Goal: Task Accomplishment & Management: Manage account settings

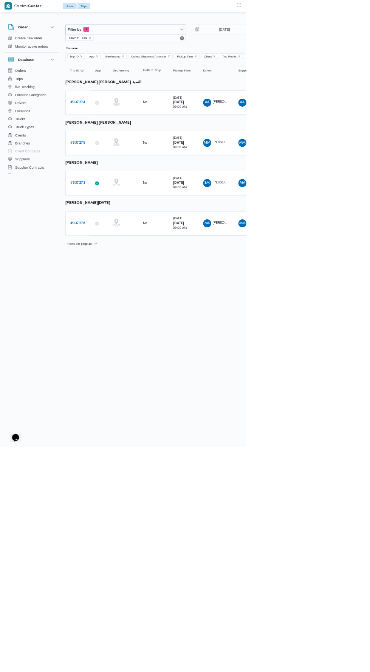
click at [119, 213] on b "# 337275" at bounding box center [116, 214] width 23 height 5
click at [121, 333] on b "# 337276" at bounding box center [116, 335] width 23 height 5
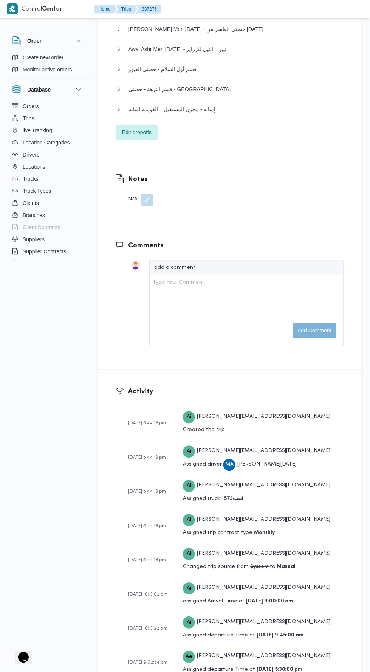
scroll to position [1187, 0]
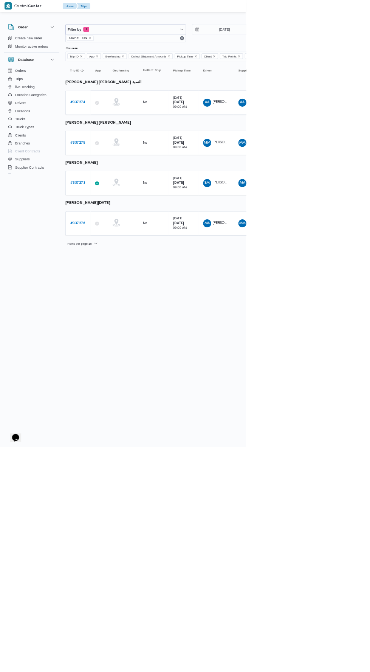
click at [336, 22] on div "Filter by 1 Client: Hesni [DATE] → [DATE] Group By Driver Columns Trip ID App G…" at bounding box center [180, 200] width 370 height 360
click at [337, 44] on input "[DATE]" at bounding box center [332, 44] width 86 height 15
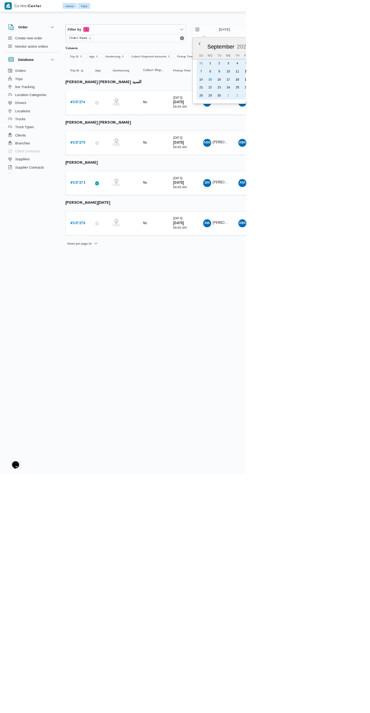
click at [369, 103] on div "12" at bounding box center [370, 107] width 12 height 12
type input "[DATE]"
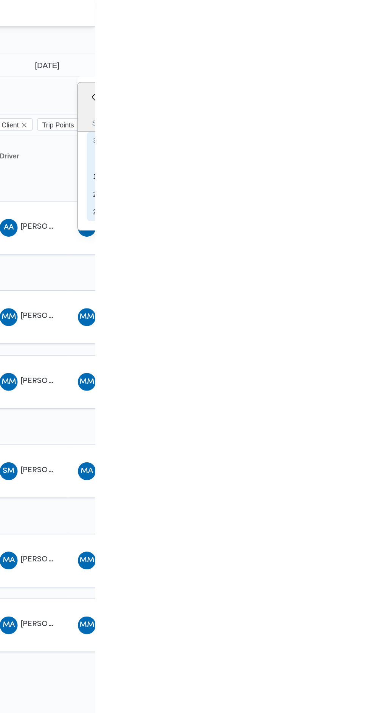
type input "[DATE]"
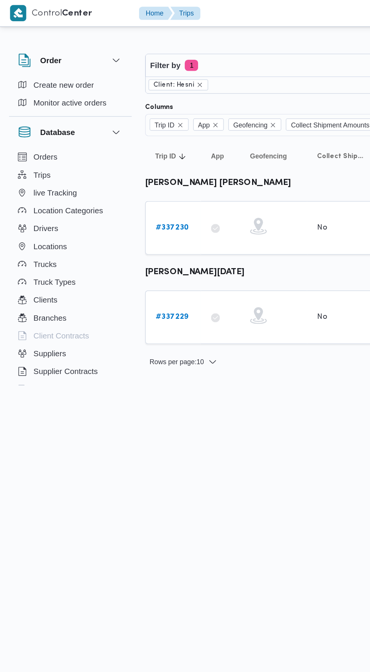
click at [117, 212] on b "# 337229" at bounding box center [116, 214] width 22 height 5
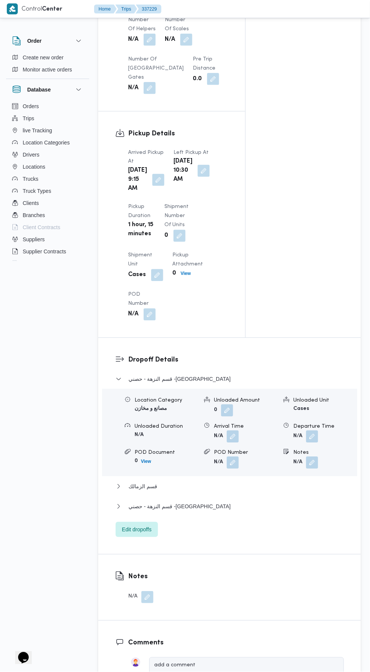
scroll to position [926, 0]
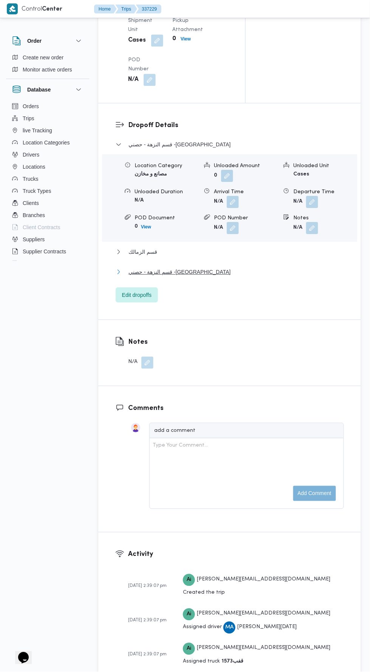
click at [245, 276] on button "قسم النزهة - حصني -[GEOGRAPHIC_DATA]" at bounding box center [230, 271] width 228 height 9
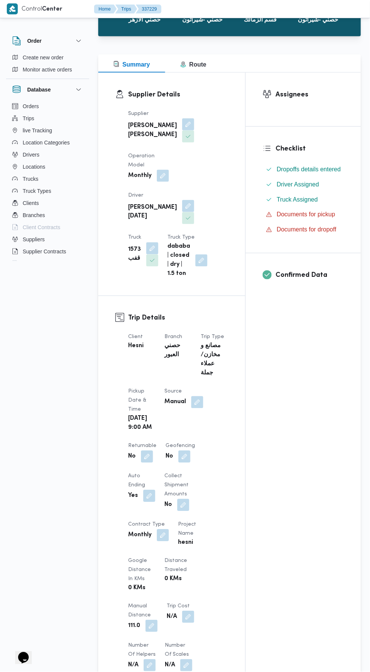
scroll to position [0, 0]
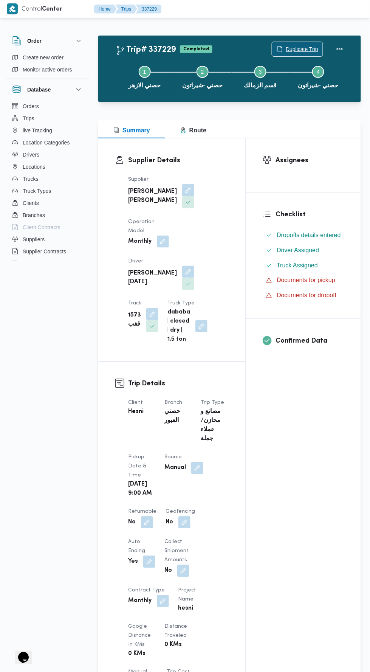
click at [304, 48] on span "Duplicate Trip" at bounding box center [302, 49] width 33 height 9
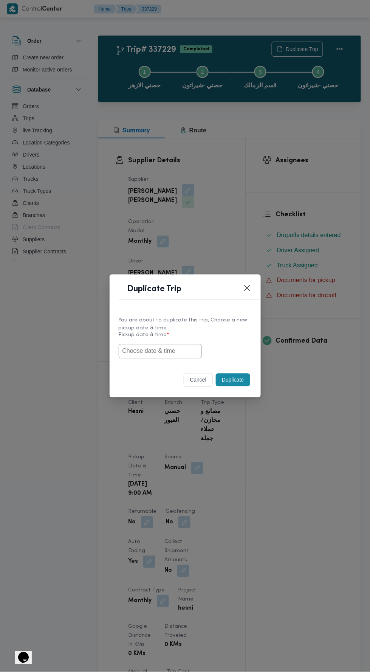
click at [174, 349] on input "text" at bounding box center [160, 351] width 83 height 14
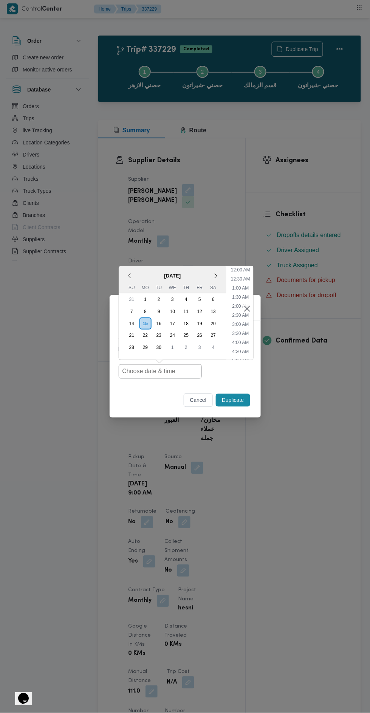
click at [213, 309] on div "13" at bounding box center [213, 311] width 12 height 12
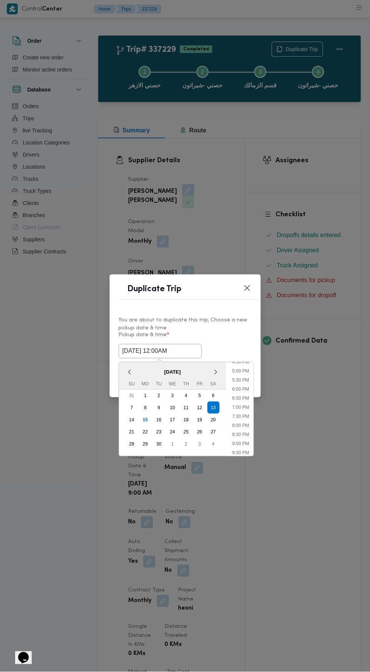
scroll to position [303, 0]
click at [238, 379] on li "5:30 PM" at bounding box center [240, 381] width 23 height 8
type input "[DATE] 5:30PM"
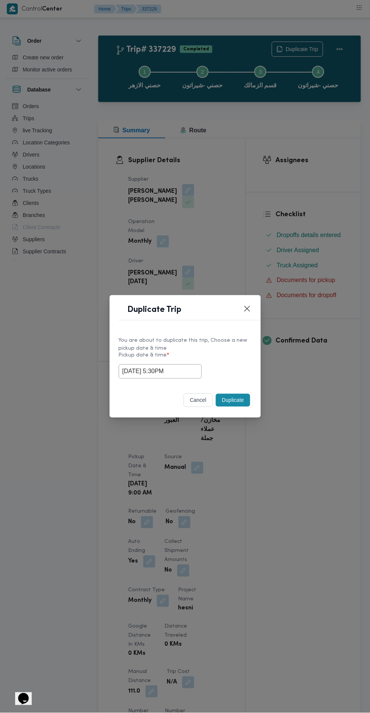
click at [231, 399] on button "Duplicate" at bounding box center [233, 400] width 34 height 13
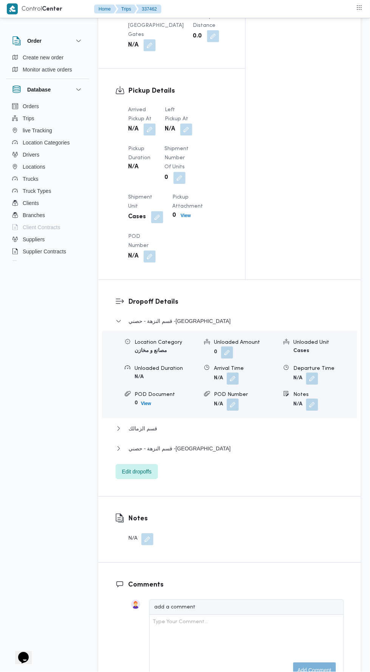
scroll to position [718, 0]
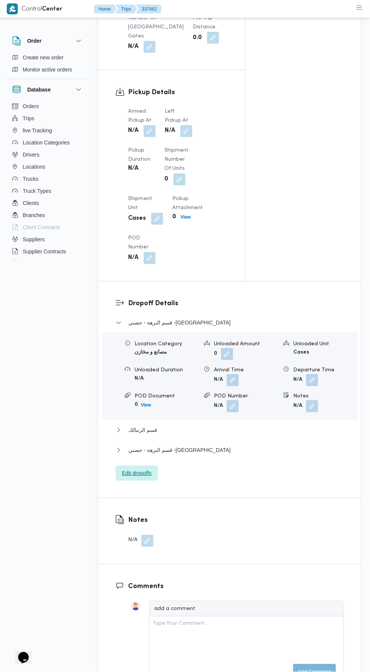
click at [155, 475] on span "Edit dropoffs" at bounding box center [137, 473] width 42 height 15
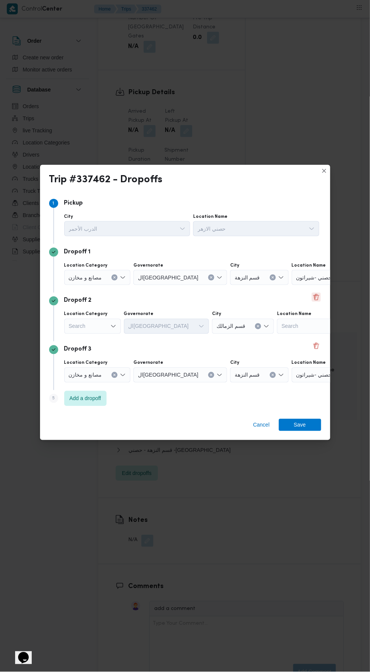
click at [315, 302] on button "Delete" at bounding box center [316, 297] width 9 height 9
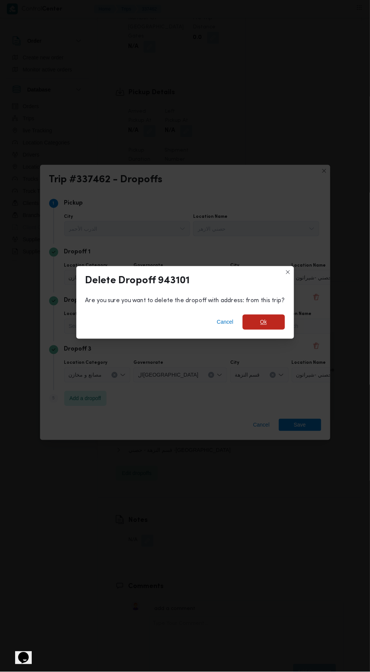
click at [281, 330] on span "Ok" at bounding box center [264, 322] width 42 height 15
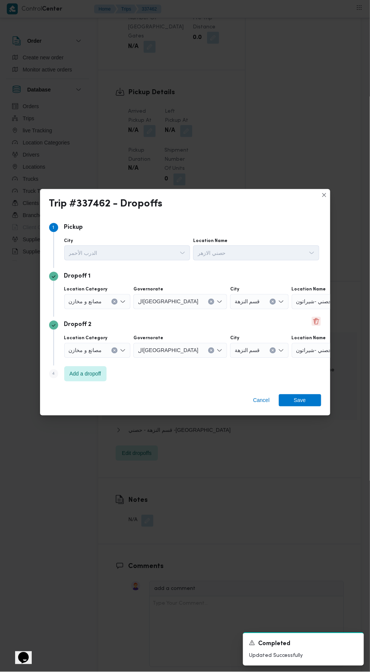
click at [315, 326] on button "Delete" at bounding box center [316, 321] width 9 height 9
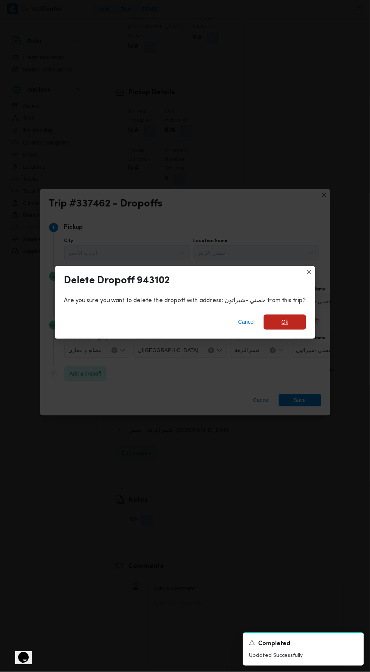
click at [282, 327] on span "Ok" at bounding box center [285, 322] width 7 height 9
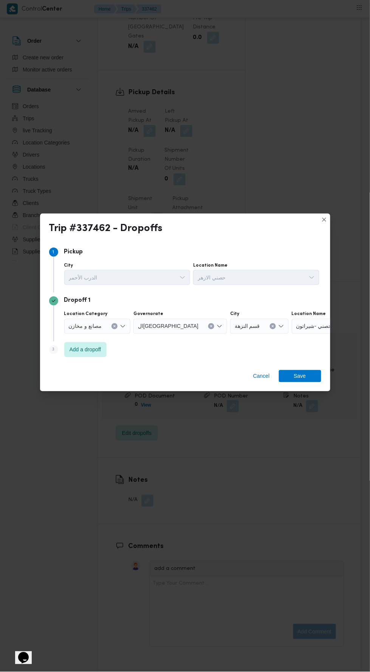
click at [335, 331] on input "Location Name" at bounding box center [335, 326] width 1 height 9
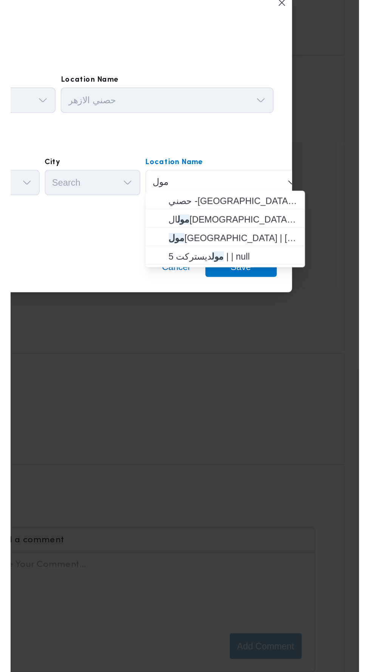
scroll to position [0, 0]
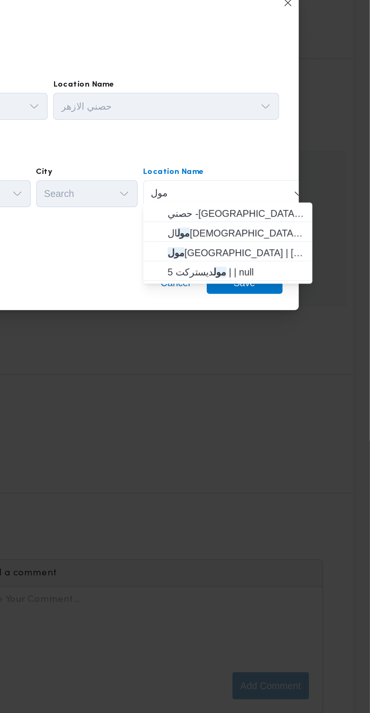
type input "مول"
click at [316, 377] on span "مول [GEOGRAPHIC_DATA] | [GEOGRAPHIC_DATA] | null" at bounding box center [295, 377] width 76 height 9
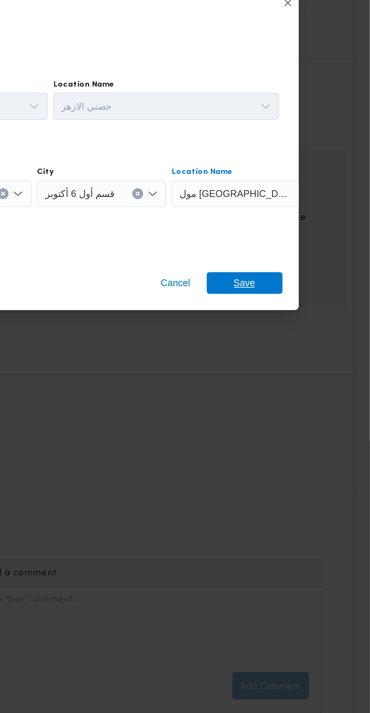
click at [304, 391] on span "Save" at bounding box center [300, 395] width 12 height 12
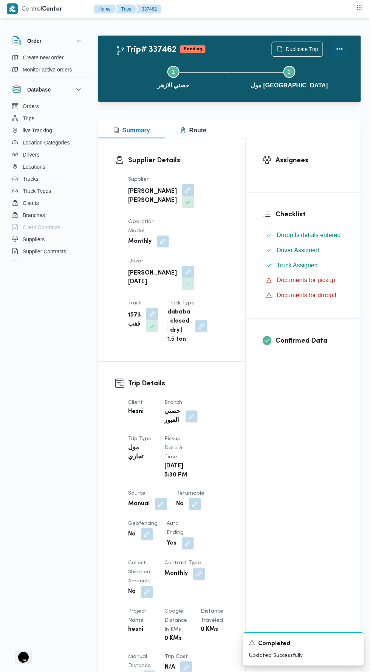
click at [344, 44] on button "Actions" at bounding box center [339, 49] width 15 height 15
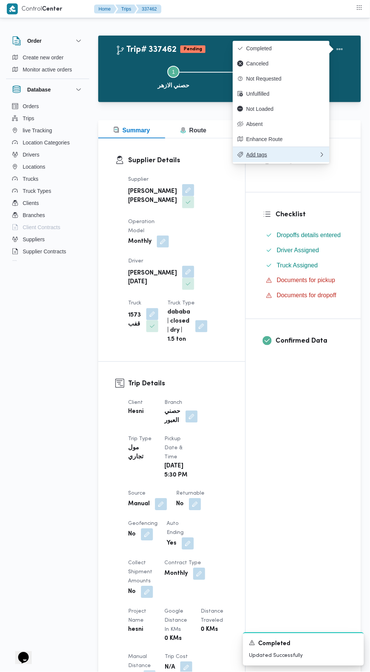
click at [307, 156] on span "Add tags" at bounding box center [282, 155] width 73 height 6
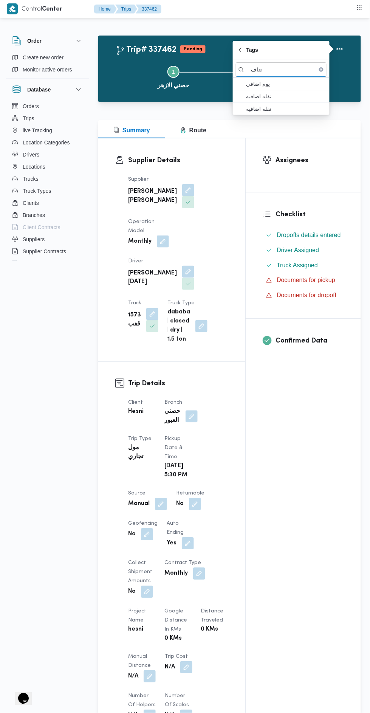
type input "ضاف"
click at [304, 82] on span "يوم اضافي" at bounding box center [285, 83] width 79 height 9
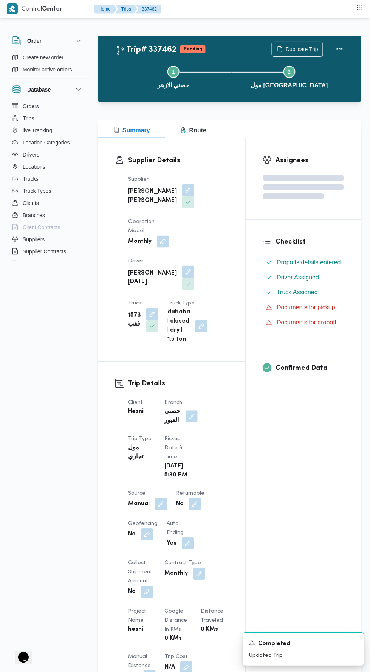
click at [228, 353] on div "Supplier Details Supplier [PERSON_NAME] [PERSON_NAME] Operation Model Monthly D…" at bounding box center [171, 249] width 147 height 223
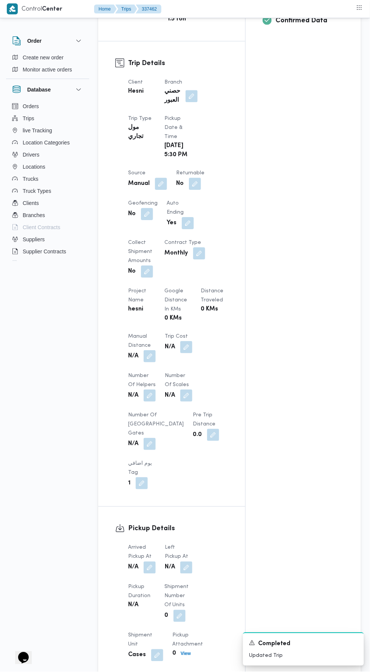
scroll to position [432, 0]
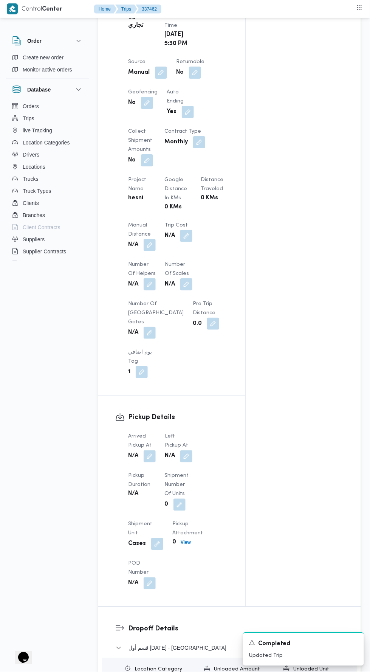
click at [152, 462] on button "button" at bounding box center [150, 456] width 12 height 12
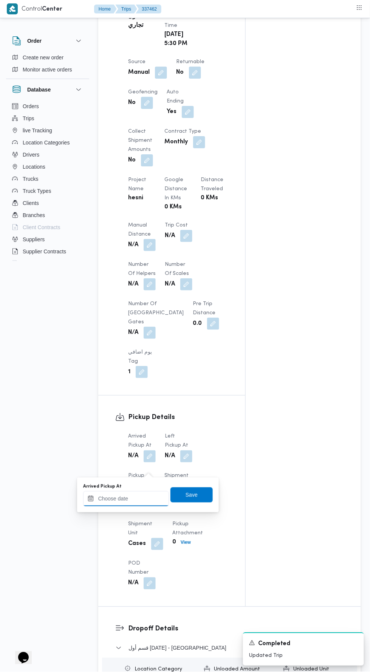
click at [138, 498] on input "Arrived Pickup At" at bounding box center [126, 498] width 86 height 15
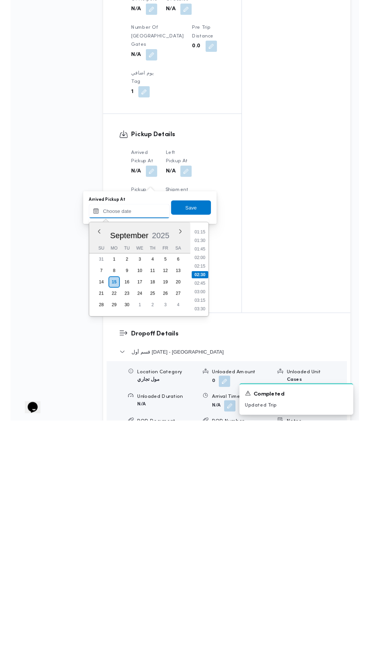
scroll to position [440, 0]
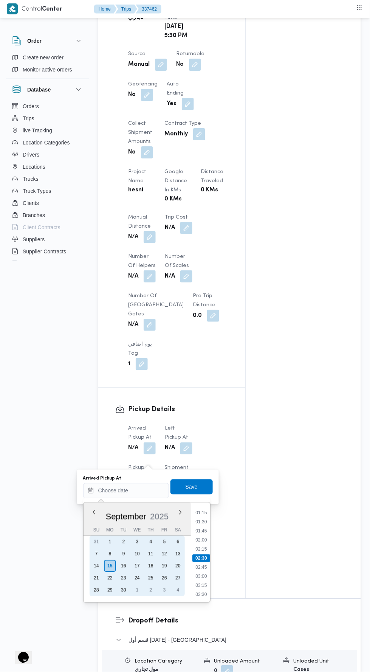
click at [178, 553] on div "13" at bounding box center [178, 554] width 12 height 12
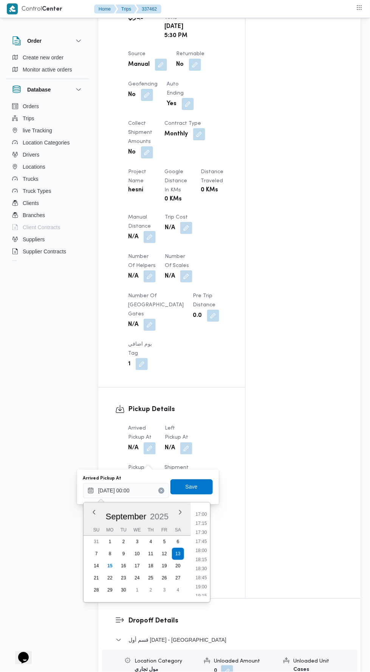
click at [203, 532] on li "17:30" at bounding box center [200, 533] width 17 height 8
type input "[DATE] 17:30"
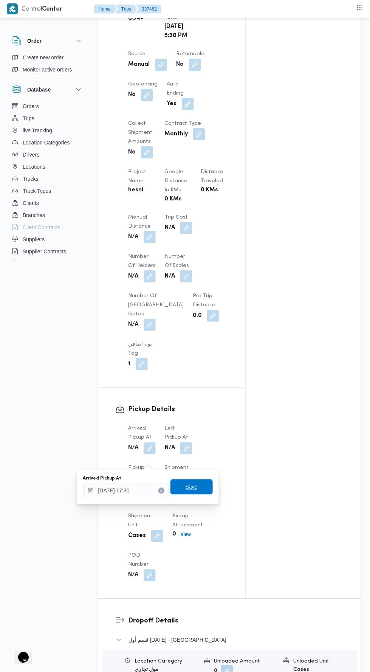
click at [195, 485] on span "Save" at bounding box center [192, 486] width 12 height 9
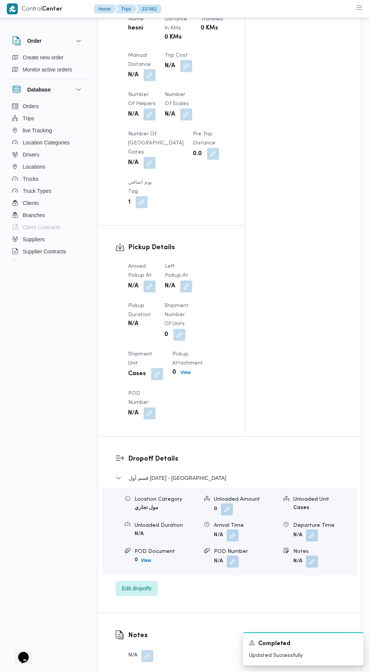
scroll to position [602, 0]
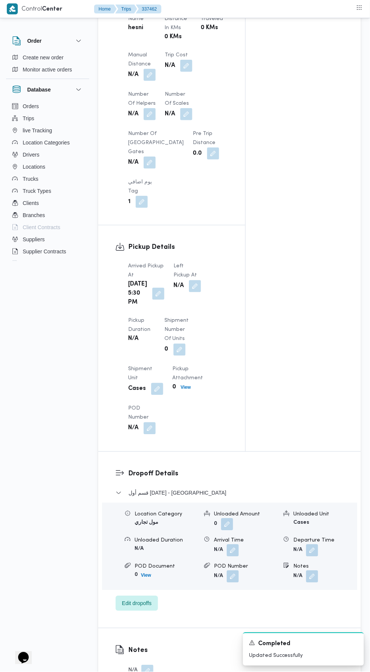
click at [189, 292] on button "button" at bounding box center [195, 286] width 12 height 12
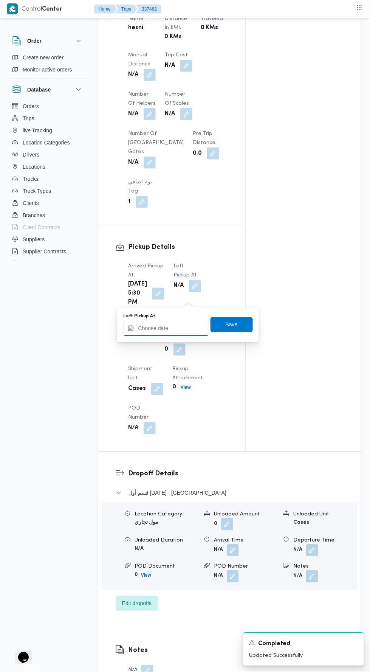
click at [178, 326] on input "Left Pickup At" at bounding box center [166, 328] width 86 height 15
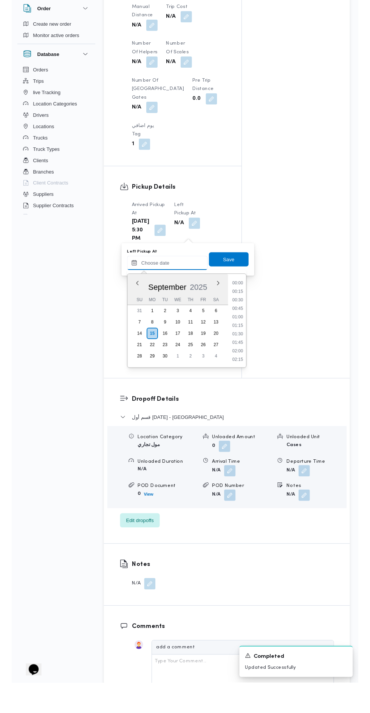
scroll to position [45, 0]
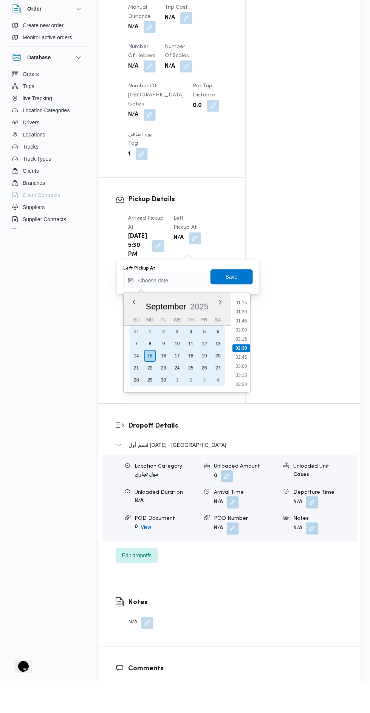
click at [218, 375] on div "13" at bounding box center [218, 376] width 12 height 12
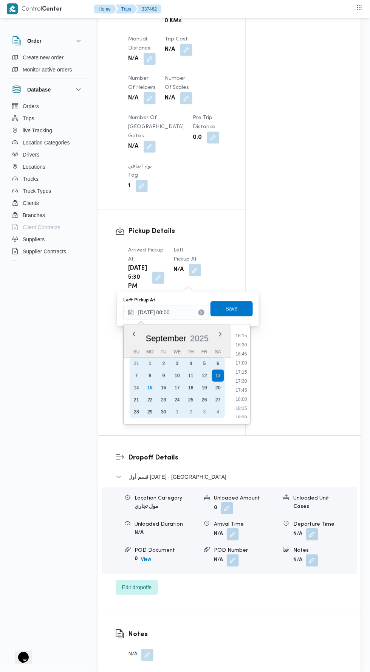
scroll to position [587, 0]
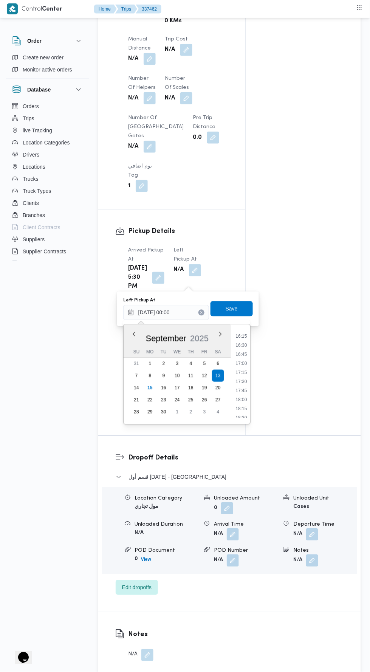
click at [239, 399] on li "18:00" at bounding box center [241, 400] width 17 height 8
type input "[DATE] 18:00"
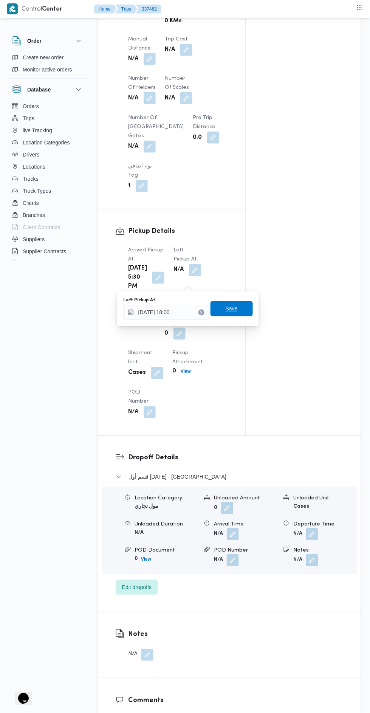
click at [248, 304] on span "Save" at bounding box center [232, 308] width 42 height 15
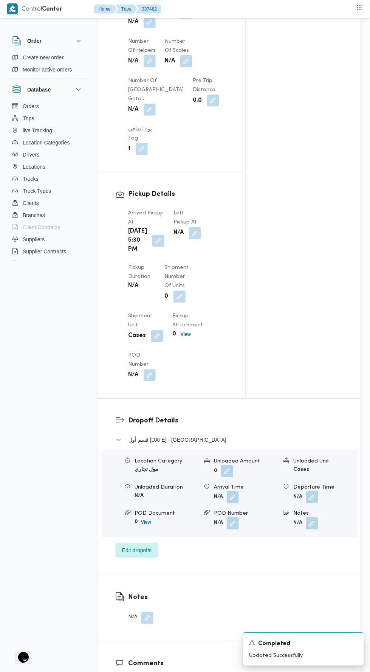
scroll to position [714, 0]
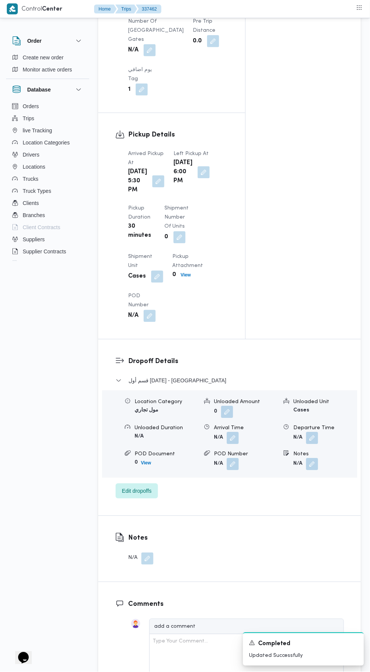
click at [316, 444] on button "button" at bounding box center [312, 438] width 12 height 12
click at [274, 513] on div "You are in a dialog. To close this dialog, hit escape. Departure Time Save" at bounding box center [292, 501] width 142 height 35
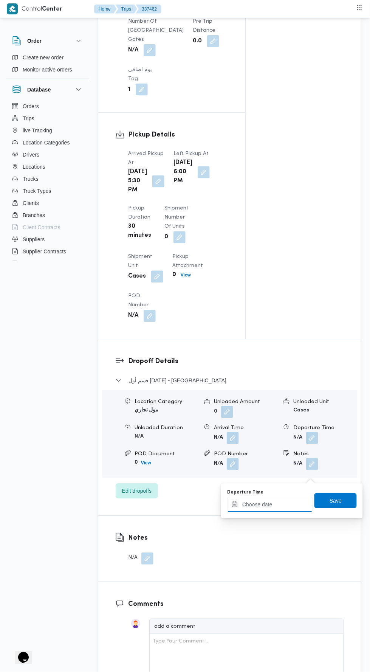
click at [273, 504] on input "Departure Time" at bounding box center [270, 504] width 86 height 15
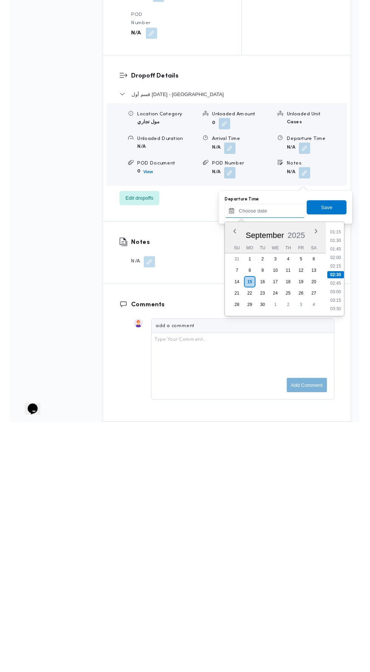
scroll to position [730, 0]
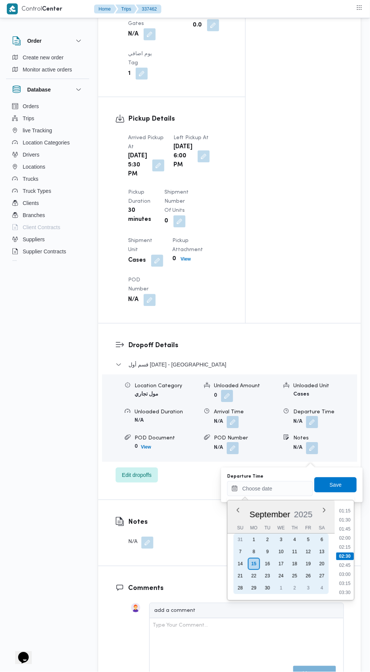
click at [240, 563] on div "14" at bounding box center [240, 564] width 12 height 12
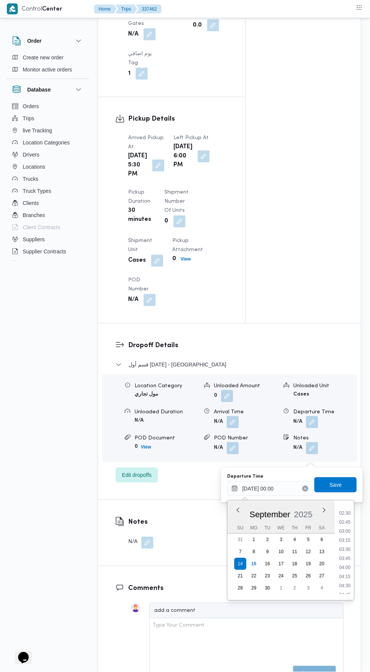
click at [346, 531] on li "03:00" at bounding box center [345, 532] width 17 height 8
type input "[DATE] 03:00"
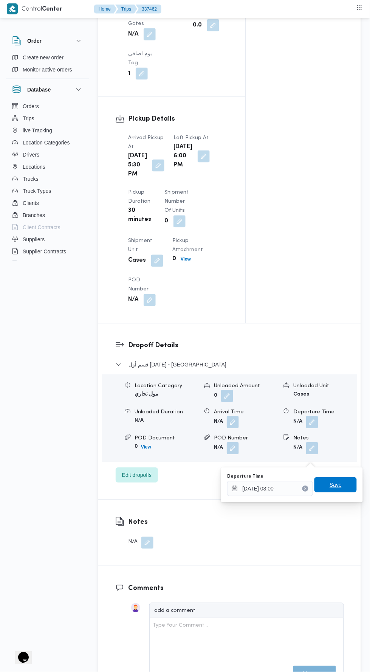
click at [336, 485] on span "Save" at bounding box center [336, 485] width 12 height 9
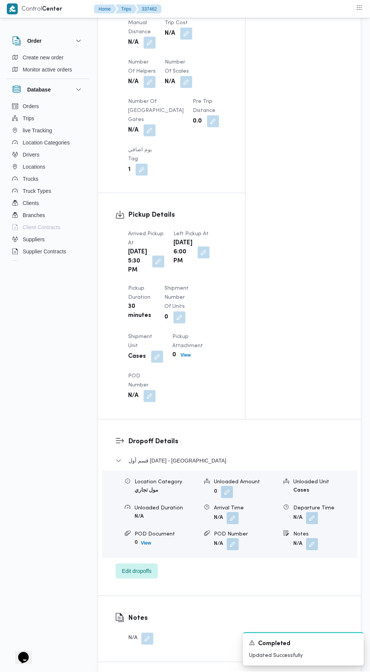
scroll to position [221, 0]
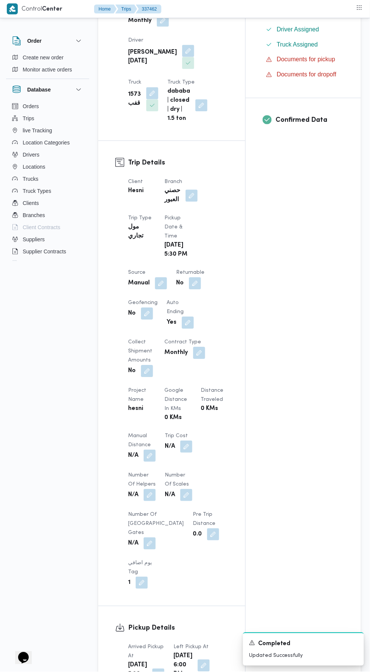
click at [150, 462] on button "button" at bounding box center [150, 456] width 12 height 12
click at [141, 498] on input "Manual Distance" at bounding box center [125, 498] width 75 height 15
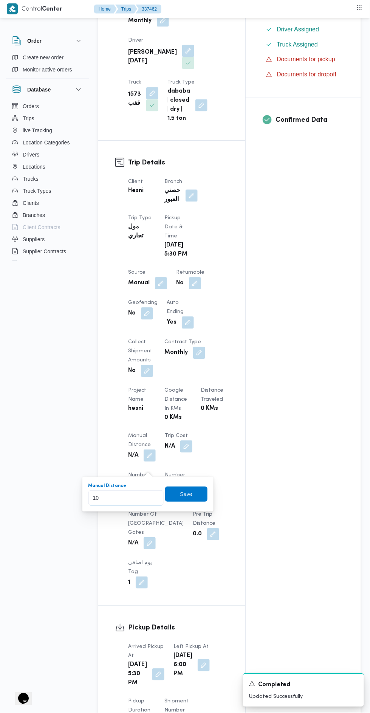
type input "100"
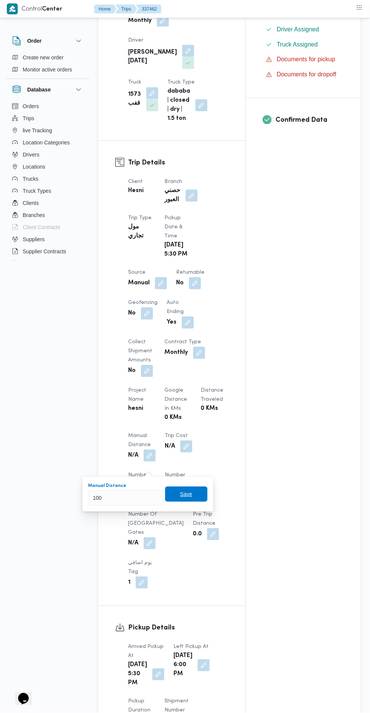
click at [186, 489] on span "Save" at bounding box center [186, 494] width 42 height 15
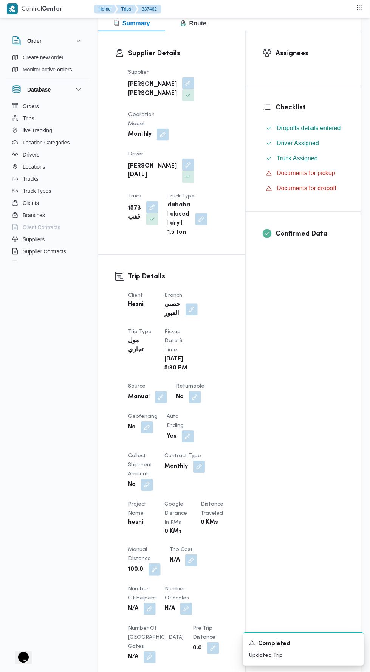
scroll to position [100, 0]
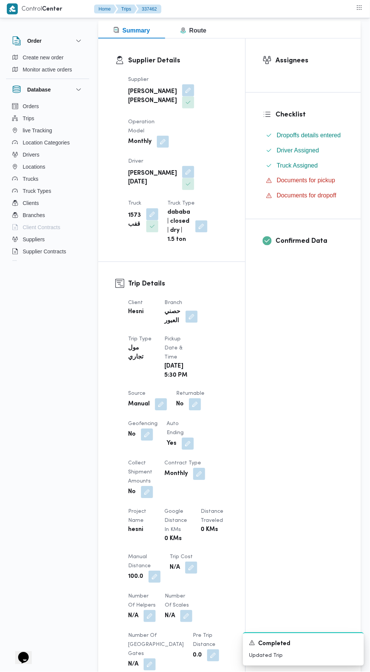
click at [193, 319] on button "button" at bounding box center [192, 317] width 12 height 12
click at [180, 347] on button "Clear input" at bounding box center [183, 350] width 6 height 6
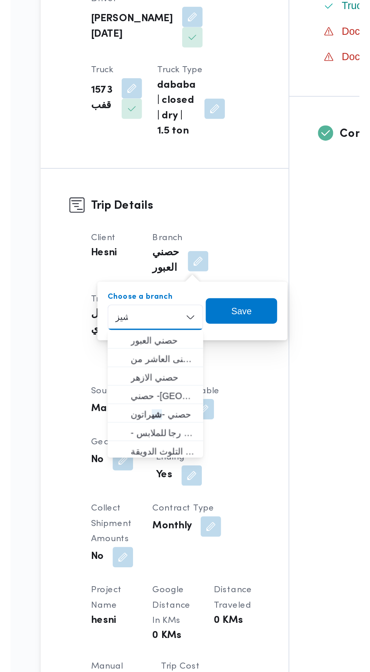
scroll to position [0, 0]
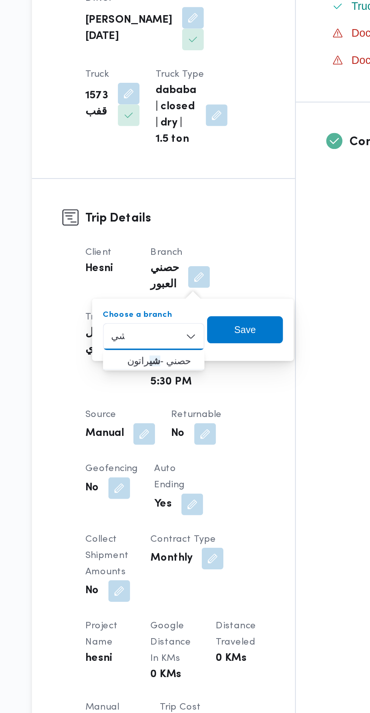
type input "شي"
click at [179, 361] on span "حصني - شي راتون" at bounding box center [171, 363] width 39 height 9
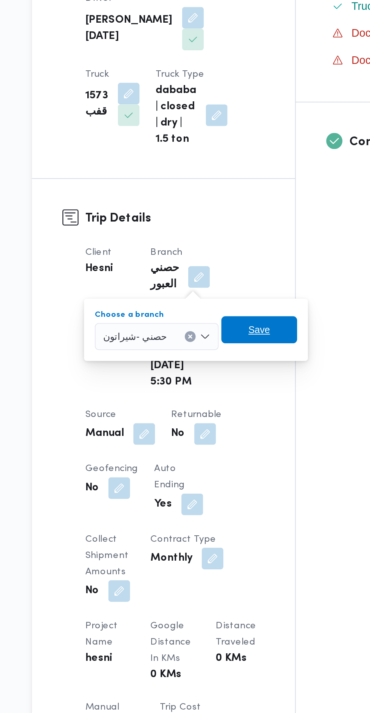
click at [228, 347] on span "Save" at bounding box center [225, 346] width 42 height 15
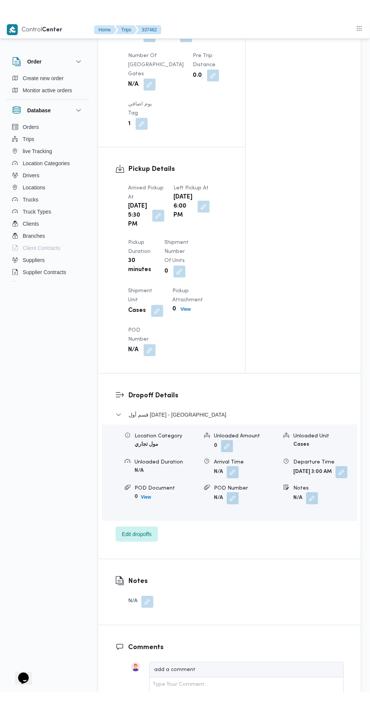
scroll to position [821, 0]
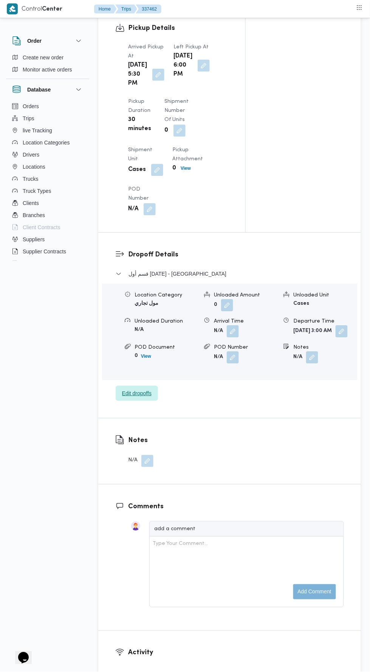
click at [156, 401] on span "Edit dropoffs" at bounding box center [137, 393] width 42 height 15
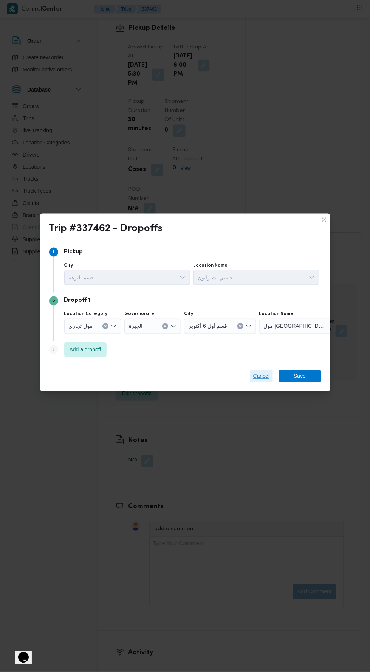
click at [256, 372] on span "Cancel" at bounding box center [261, 376] width 17 height 9
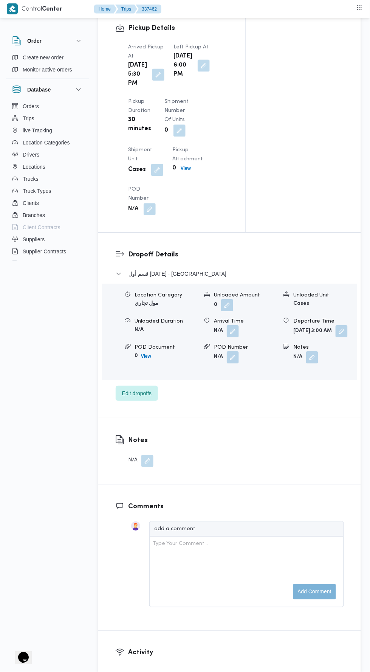
click at [336, 338] on button "button" at bounding box center [342, 332] width 12 height 12
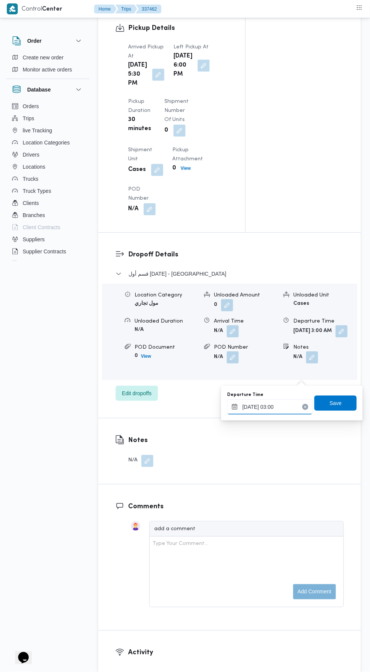
click at [282, 405] on input "[DATE] 03:00" at bounding box center [270, 407] width 86 height 15
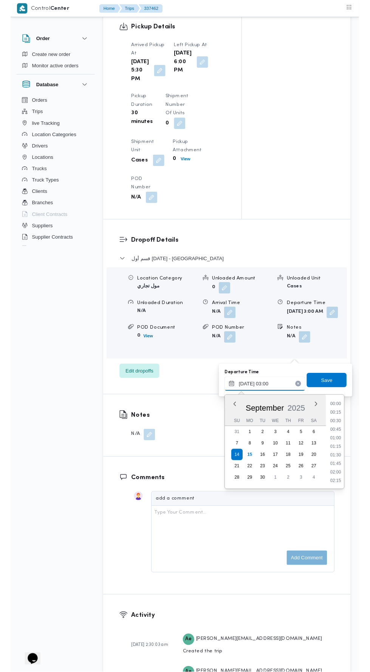
scroll to position [63, 0]
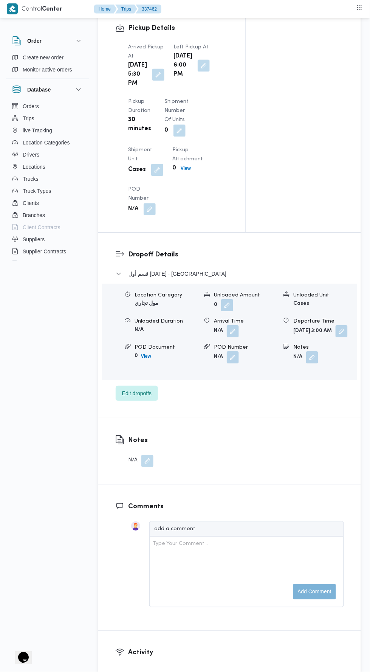
click at [346, 484] on div "Notes N/A" at bounding box center [229, 452] width 263 height 66
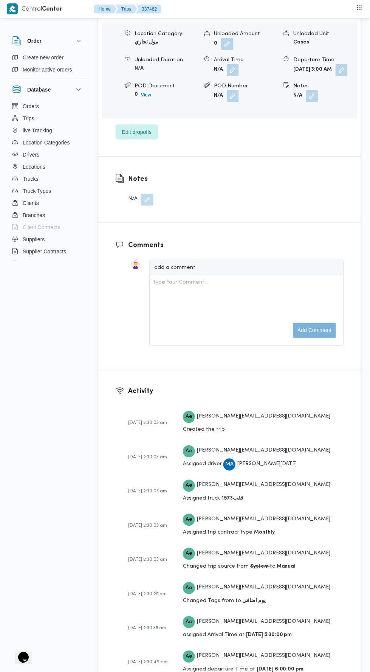
scroll to position [1079, 0]
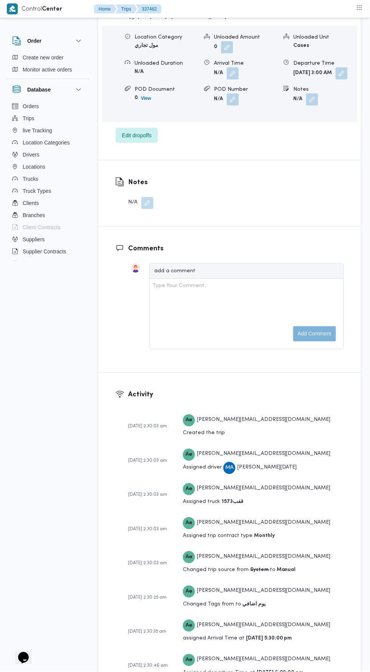
click at [336, 79] on button "button" at bounding box center [342, 73] width 12 height 12
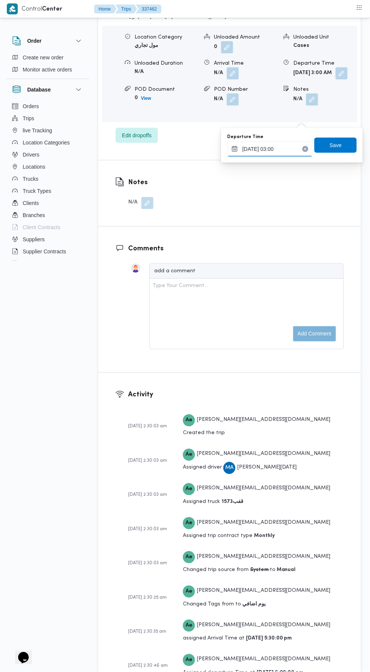
click at [287, 148] on input "[DATE] 03:00" at bounding box center [270, 148] width 86 height 15
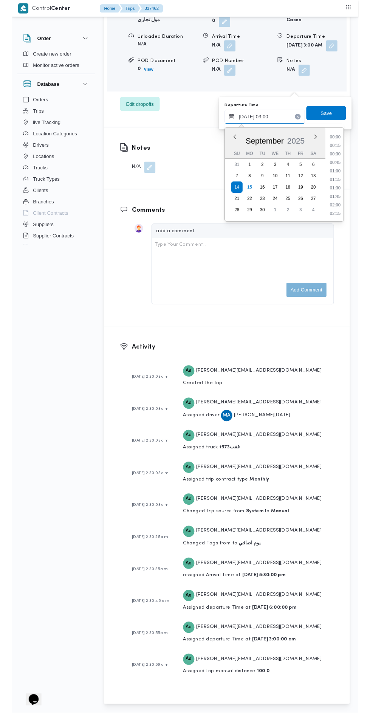
scroll to position [63, 0]
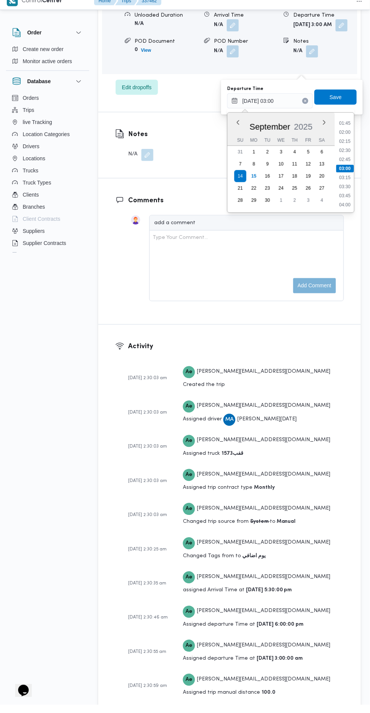
click at [346, 212] on li "04:00" at bounding box center [345, 213] width 17 height 8
type input "[DATE] 04:00"
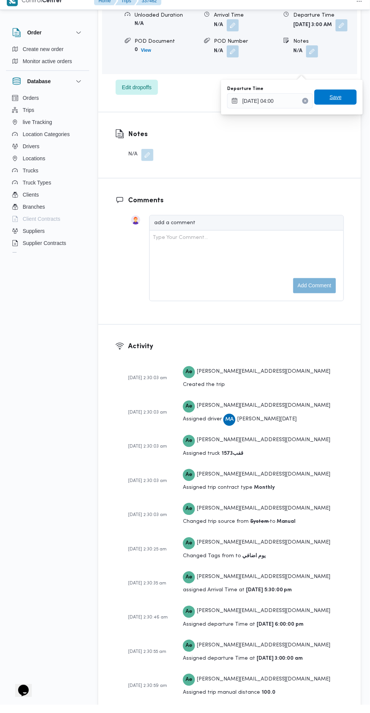
click at [342, 109] on span "Save" at bounding box center [336, 105] width 12 height 9
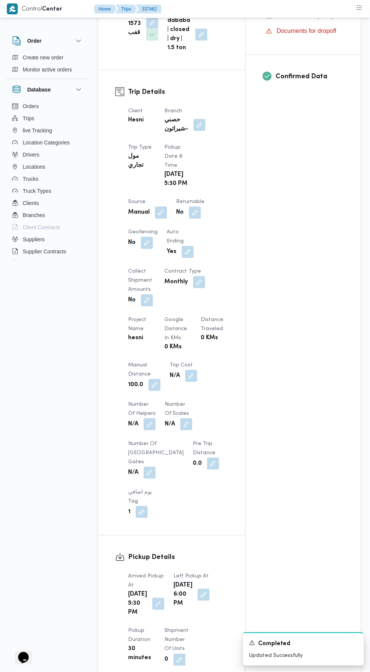
scroll to position [0, 0]
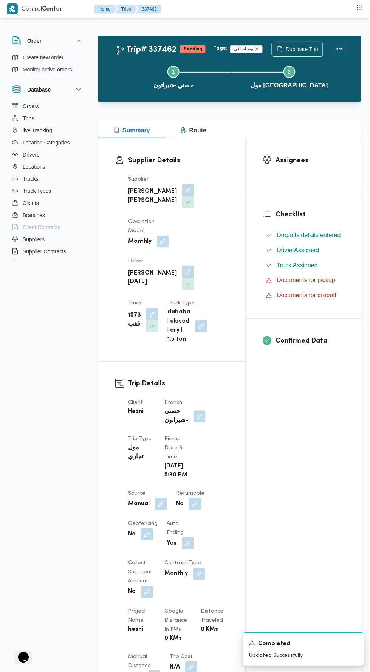
click at [343, 53] on button "Actions" at bounding box center [339, 49] width 15 height 15
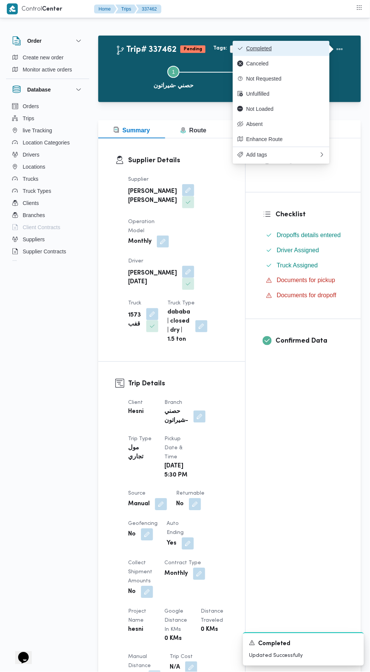
click at [317, 51] on span "Completed" at bounding box center [285, 48] width 79 height 6
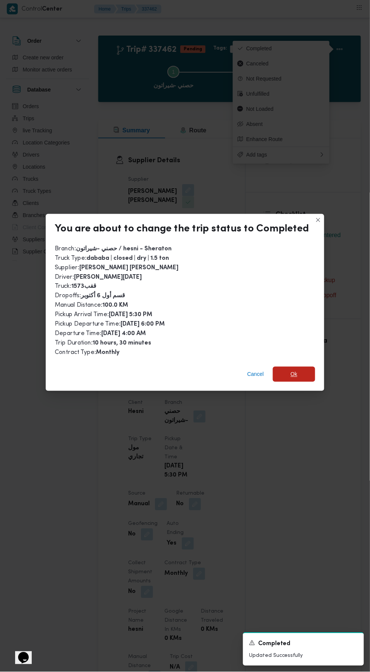
click at [292, 370] on span "Ok" at bounding box center [294, 374] width 7 height 9
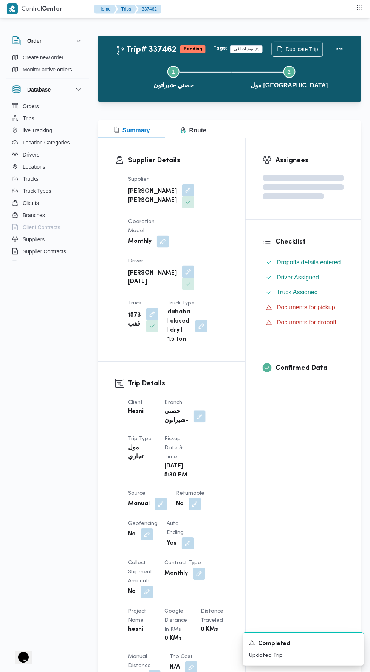
click at [271, 490] on div "Assignees Checklist Dropoffs details entered Driver Assigned Truck Assigned Doc…" at bounding box center [303, 595] width 115 height 915
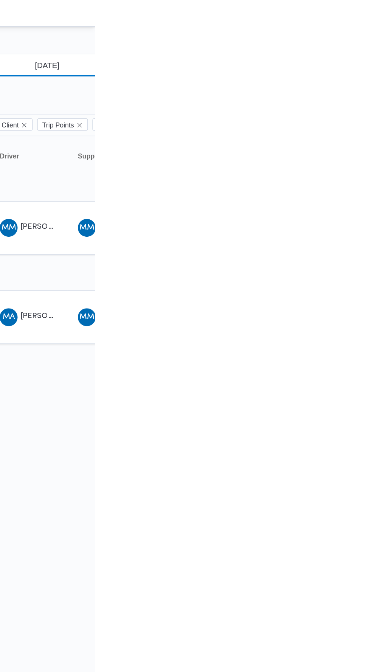
click at [355, 39] on input "[DATE]" at bounding box center [332, 44] width 86 height 15
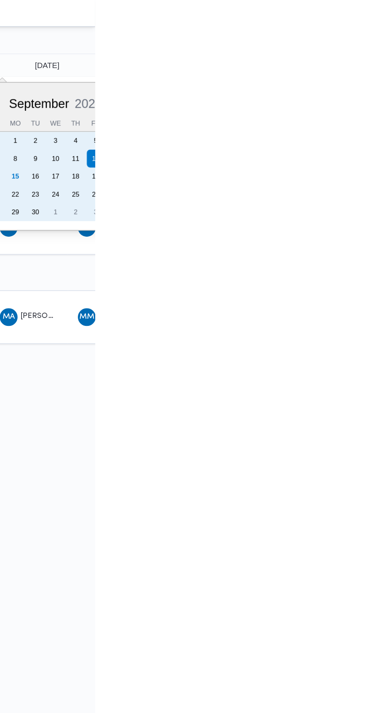
click at [315, 119] on div "15" at bounding box center [316, 119] width 12 height 12
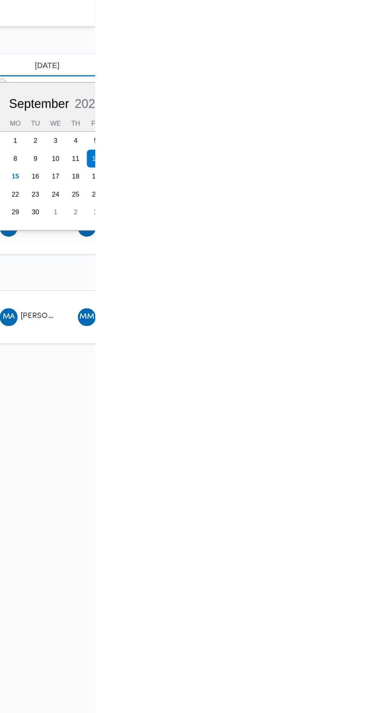
type input "[DATE]"
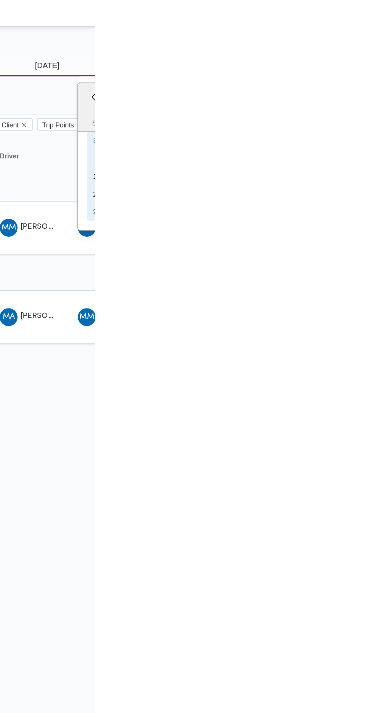
type input "[DATE]"
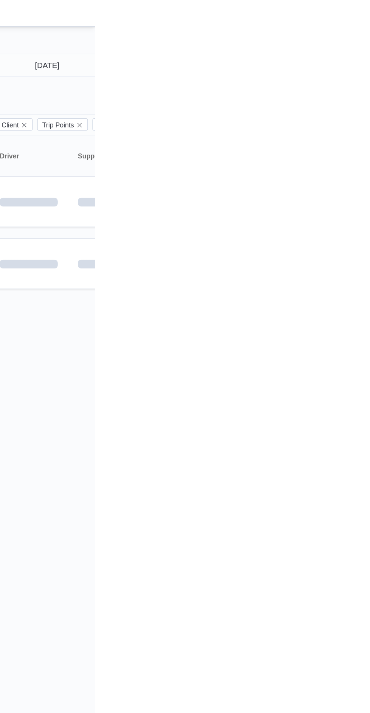
click at [370, 211] on div "Rows per page : 10 1" at bounding box center [325, 208] width 463 height 18
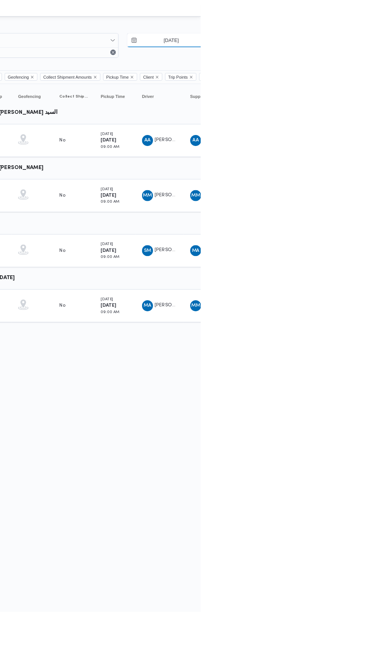
click at [336, 38] on input "[DATE]" at bounding box center [332, 44] width 86 height 15
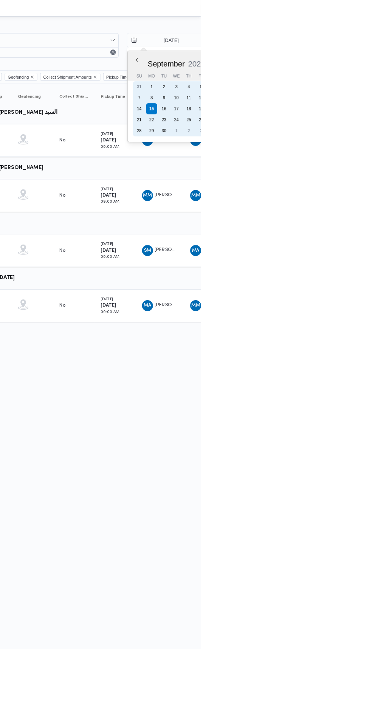
click at [302, 119] on div "14" at bounding box center [302, 119] width 12 height 12
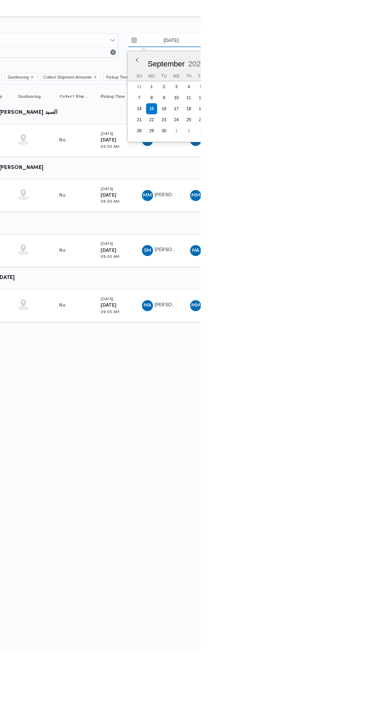
type input "[DATE]"
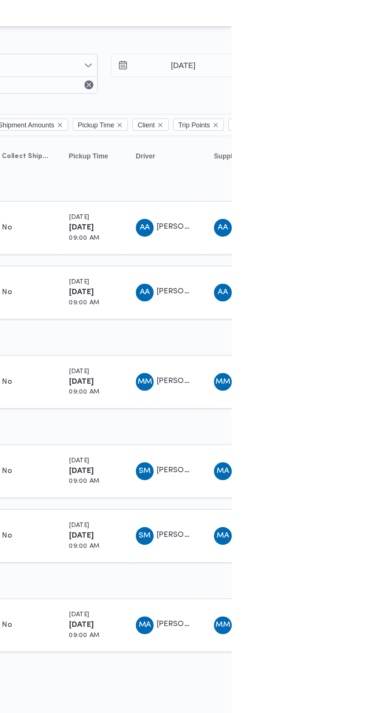
click at [370, 28] on div at bounding box center [325, 30] width 454 height 12
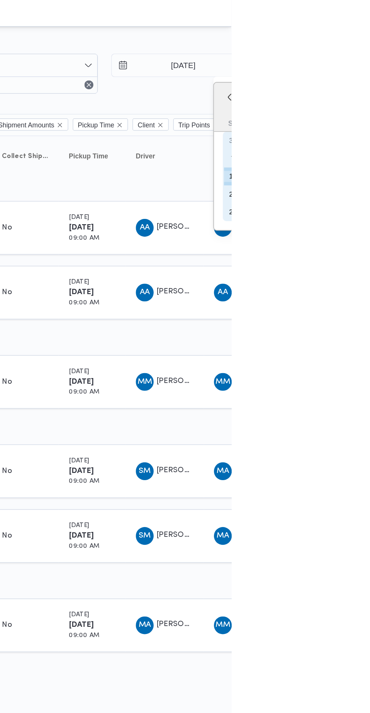
click at [368, 118] on div "14" at bounding box center [371, 119] width 12 height 12
type input "[DATE]"
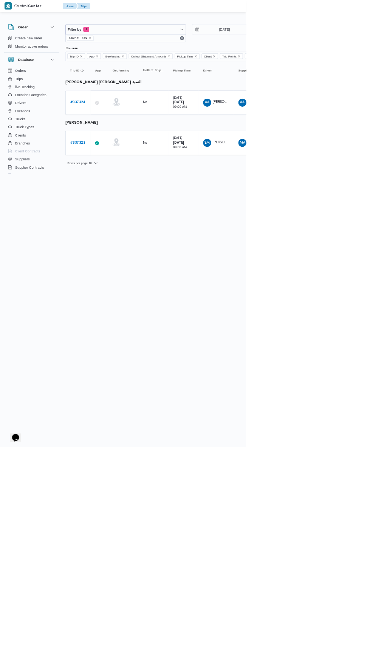
click at [121, 214] on b "# 337323" at bounding box center [116, 214] width 22 height 5
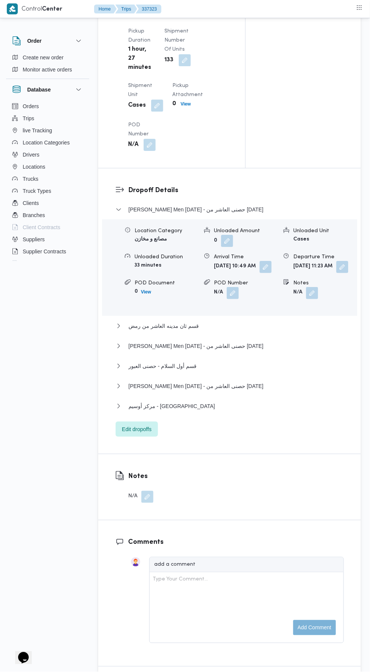
scroll to position [933, 0]
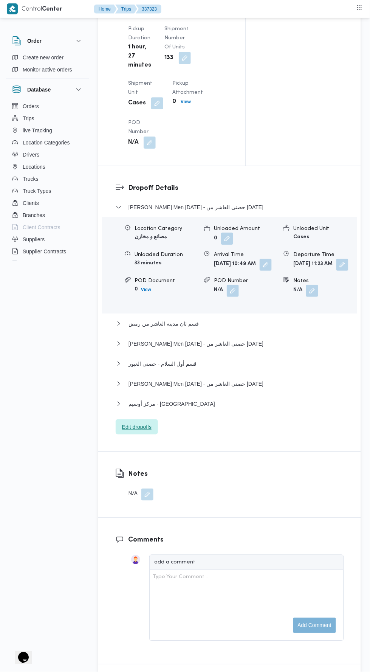
click at [152, 431] on span "Edit dropoffs" at bounding box center [136, 426] width 29 height 9
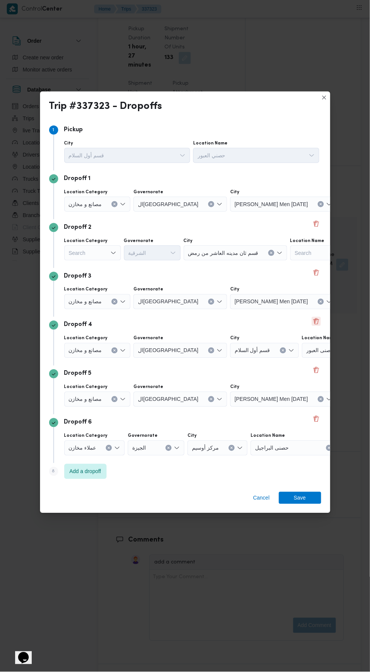
click at [316, 326] on button "Delete" at bounding box center [316, 321] width 9 height 9
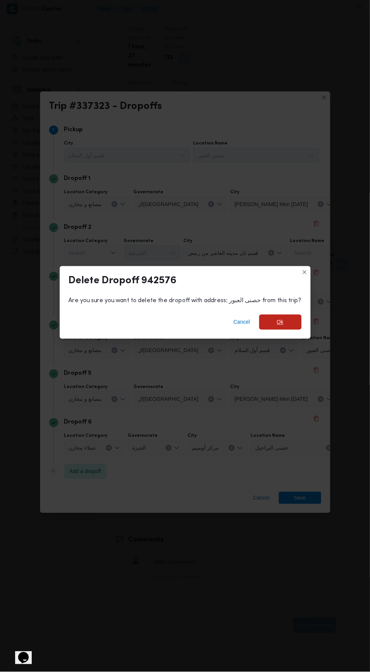
click at [285, 330] on span "Ok" at bounding box center [280, 322] width 42 height 15
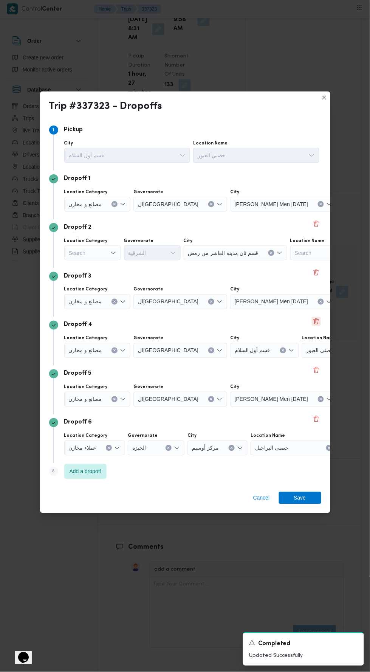
scroll to position [961, 0]
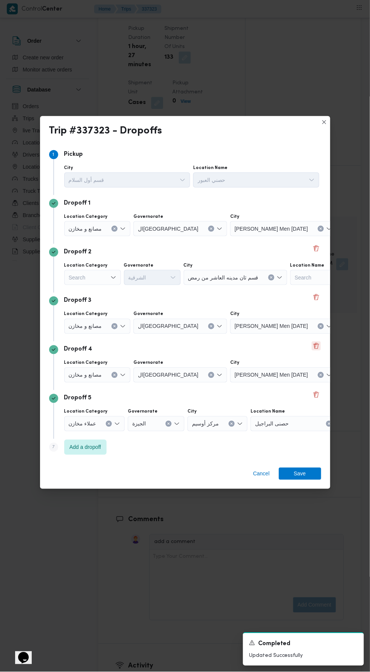
click at [316, 350] on button "Delete" at bounding box center [316, 345] width 9 height 9
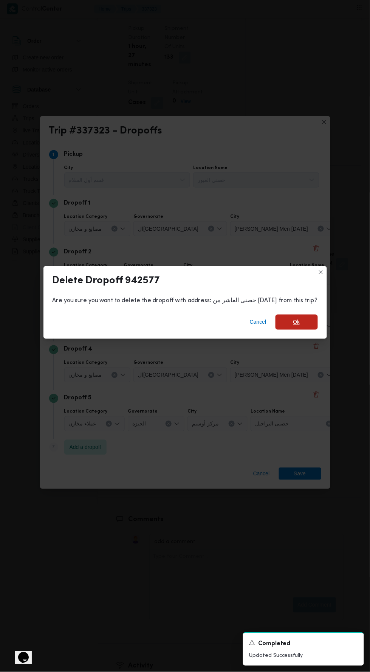
click at [293, 327] on span "Ok" at bounding box center [296, 322] width 7 height 9
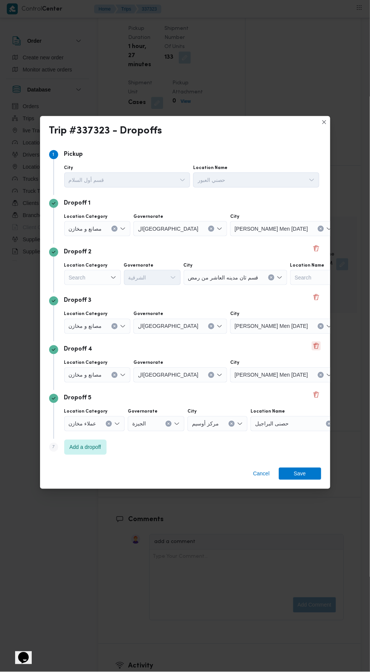
click at [316, 350] on button "Delete" at bounding box center [316, 345] width 9 height 9
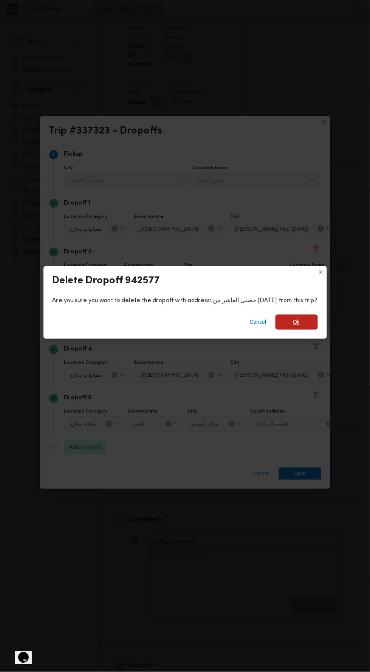
click at [293, 327] on span "Ok" at bounding box center [296, 322] width 7 height 9
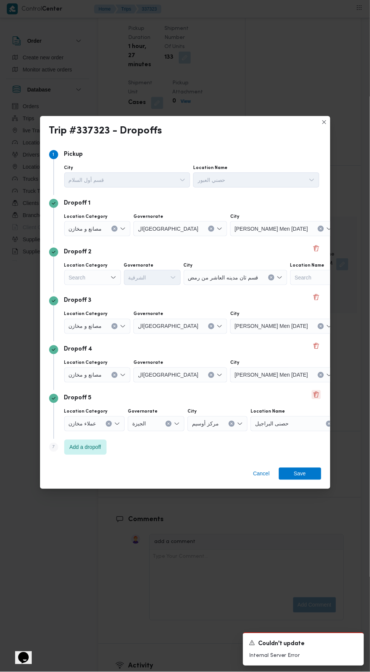
click at [315, 399] on button "Delete" at bounding box center [316, 394] width 9 height 9
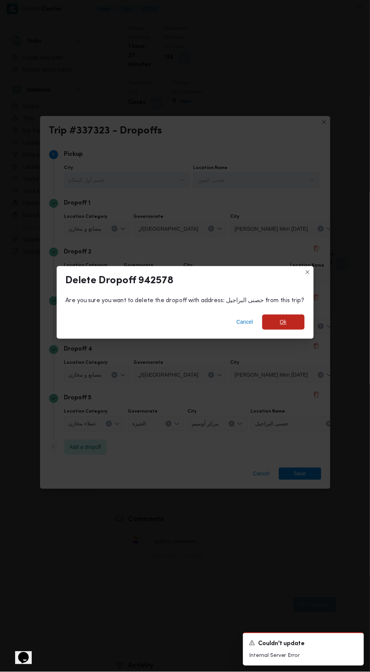
click at [296, 330] on span "Ok" at bounding box center [283, 322] width 42 height 15
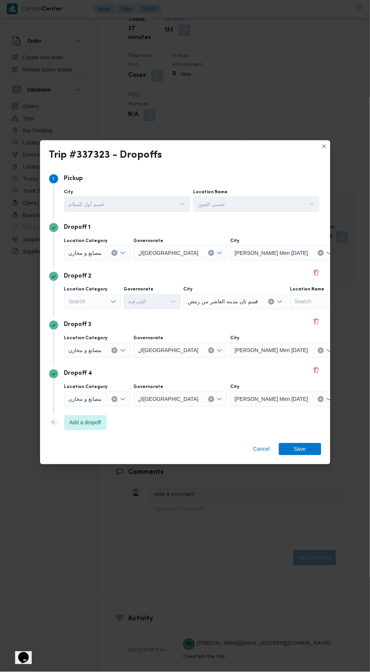
scroll to position [933, 0]
click at [320, 375] on button "Delete" at bounding box center [316, 370] width 9 height 9
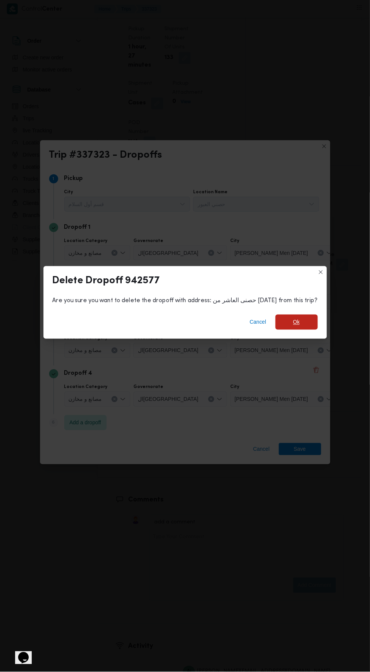
click at [293, 327] on span "Ok" at bounding box center [296, 322] width 7 height 9
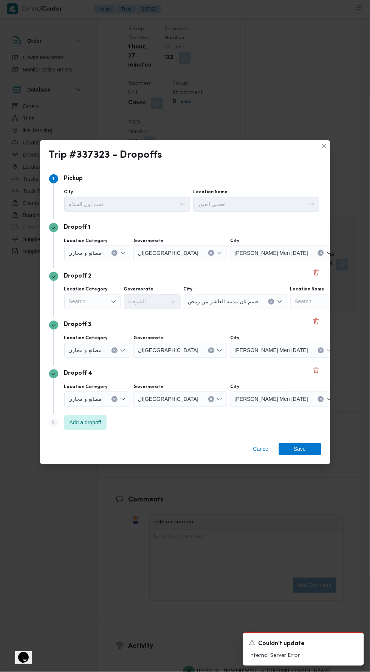
click at [263, 434] on div "Step 6 is disabled 6 Add a dropoff" at bounding box center [185, 424] width 272 height 20
click at [262, 454] on span "Cancel" at bounding box center [261, 449] width 17 height 9
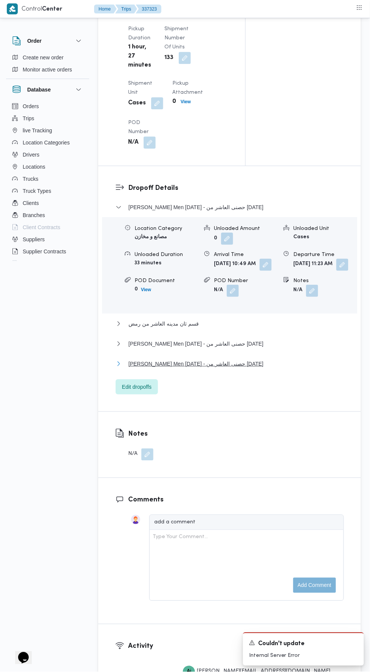
click at [258, 368] on button "[PERSON_NAME] Men [DATE] - حصنى العاشر من [DATE]" at bounding box center [230, 363] width 228 height 9
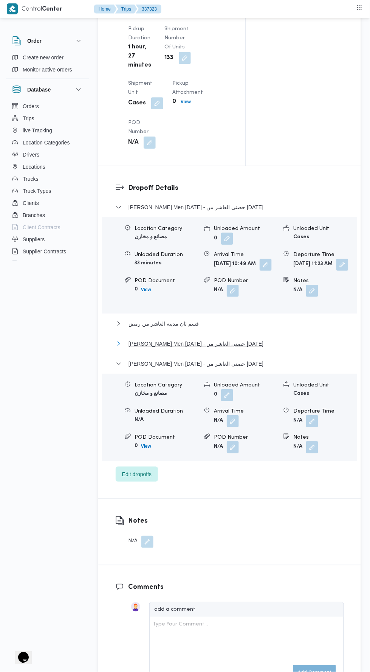
click at [268, 348] on button "[PERSON_NAME] Men [DATE] - حصنى العاشر من [DATE]" at bounding box center [230, 343] width 228 height 9
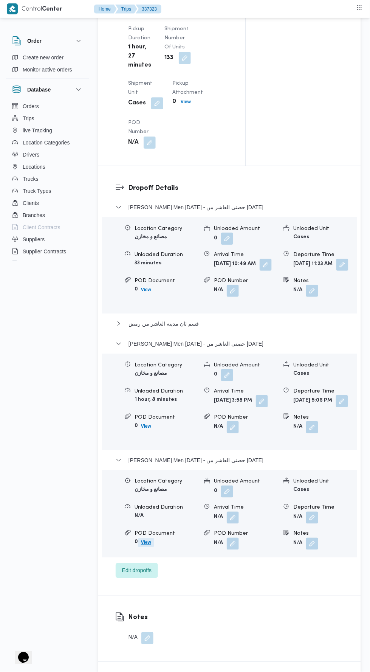
click at [141, 547] on span "View" at bounding box center [146, 542] width 10 height 9
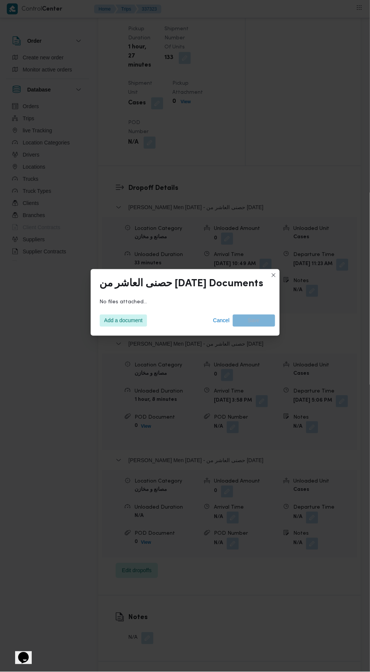
click at [141, 580] on div "حصنى العاشر من [DATE] Documents No files attached... Add a document Cancel Save" at bounding box center [185, 336] width 370 height 672
click at [225, 325] on span "Cancel" at bounding box center [221, 320] width 17 height 9
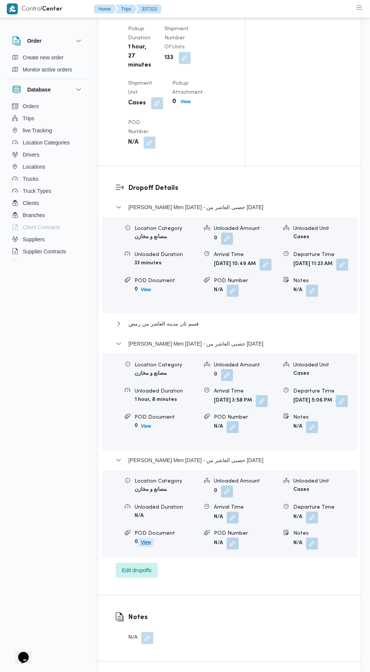
click at [139, 547] on span "View" at bounding box center [146, 542] width 16 height 9
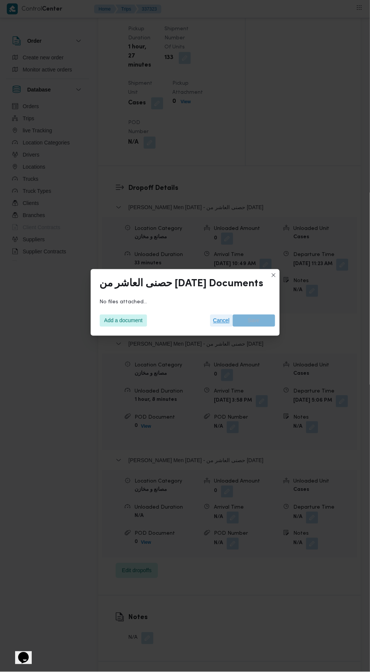
click at [215, 327] on span "Cancel" at bounding box center [221, 321] width 23 height 12
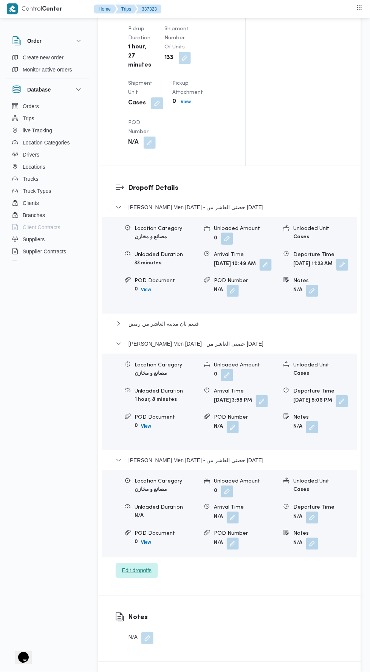
click at [144, 575] on span "Edit dropoffs" at bounding box center [136, 570] width 29 height 9
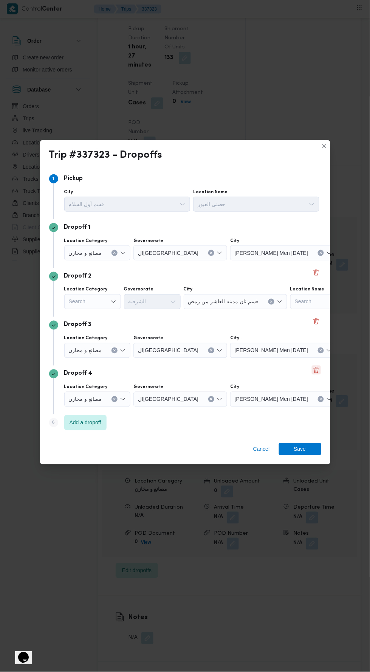
click at [313, 375] on button "Delete" at bounding box center [316, 370] width 9 height 9
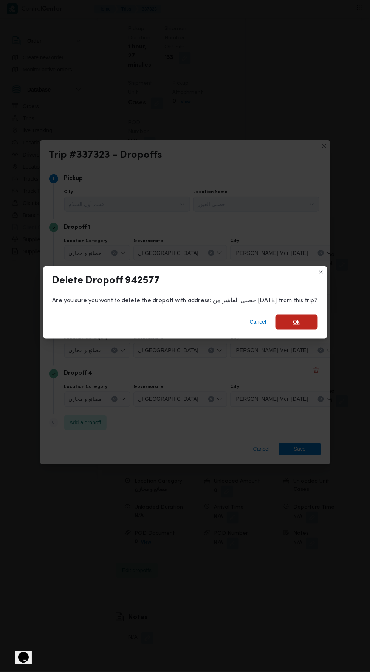
click at [293, 327] on span "Ok" at bounding box center [296, 322] width 7 height 9
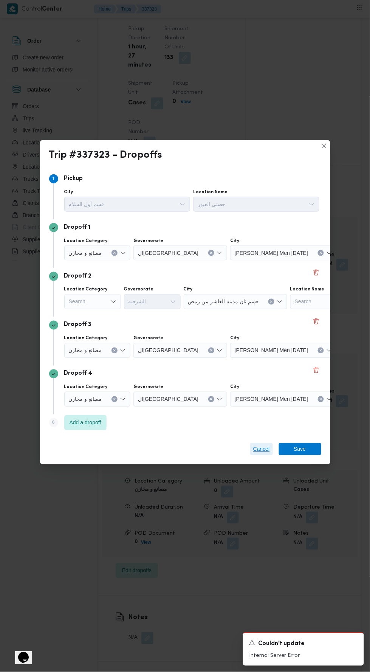
click at [259, 454] on span "Cancel" at bounding box center [261, 449] width 17 height 9
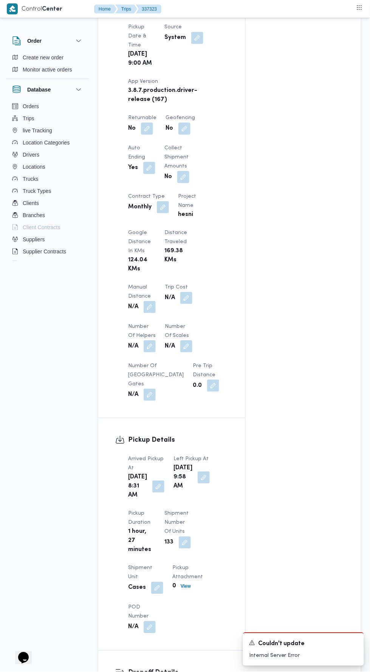
scroll to position [446, 0]
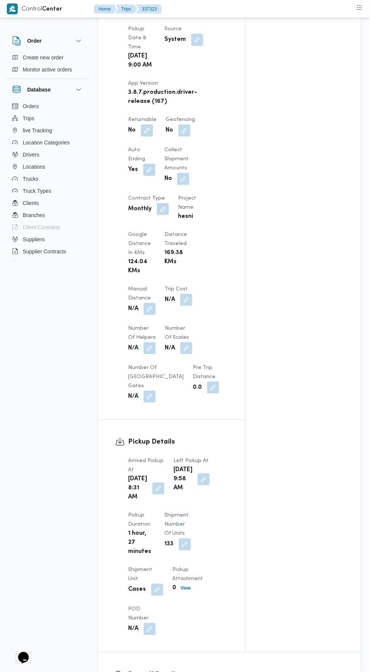
click at [155, 303] on button "button" at bounding box center [150, 309] width 12 height 12
click at [152, 323] on input "Manual Distance" at bounding box center [125, 323] width 75 height 15
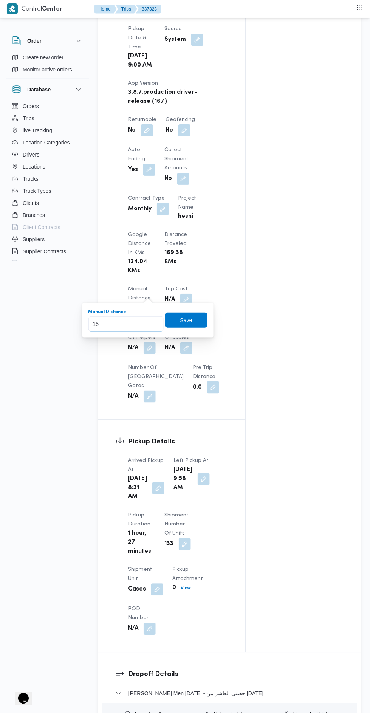
type input "155"
click at [187, 320] on span "Save" at bounding box center [186, 320] width 12 height 9
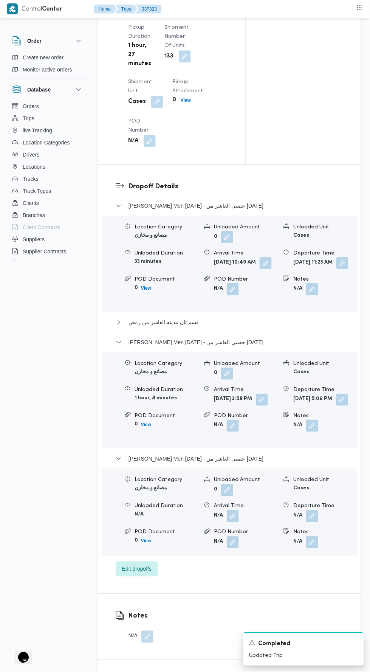
scroll to position [935, 0]
click at [314, 519] on button "button" at bounding box center [312, 516] width 12 height 12
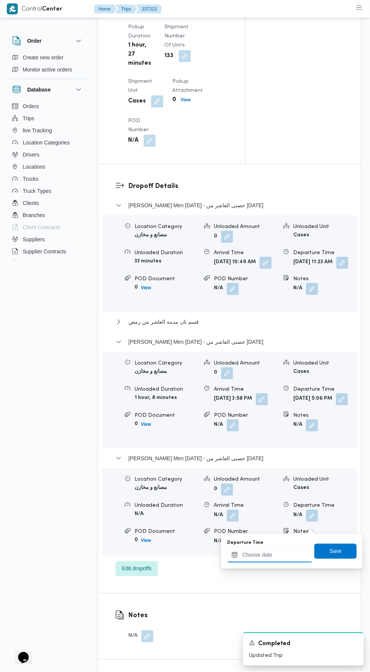
click at [265, 554] on input "Departure Time" at bounding box center [270, 554] width 86 height 15
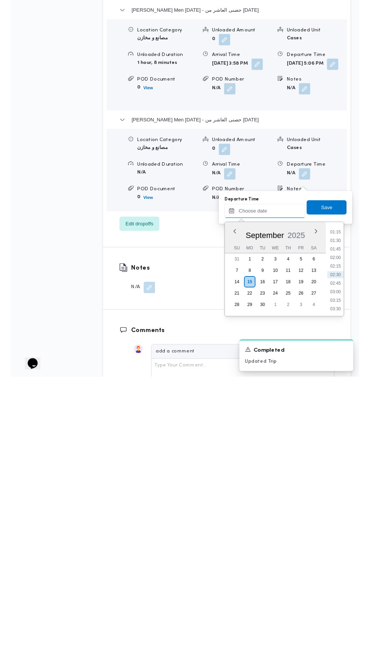
scroll to position [953, 0]
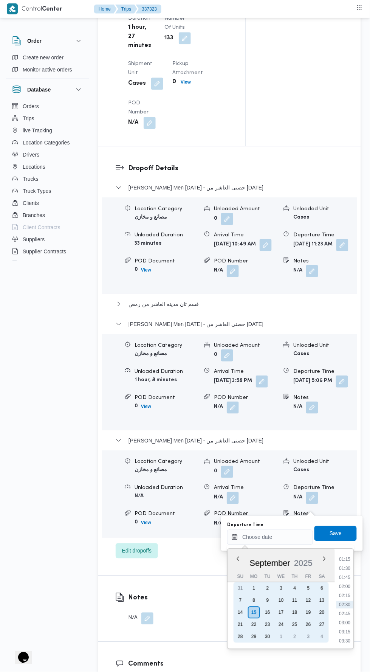
click at [240, 612] on div "14" at bounding box center [240, 612] width 12 height 12
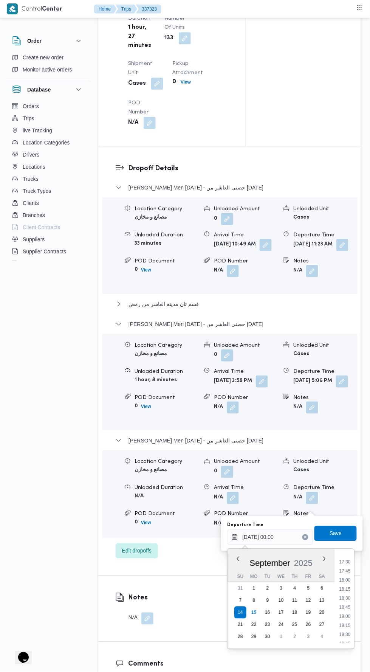
click at [350, 633] on li "19:30" at bounding box center [345, 635] width 17 height 8
type input "[DATE] 19:30"
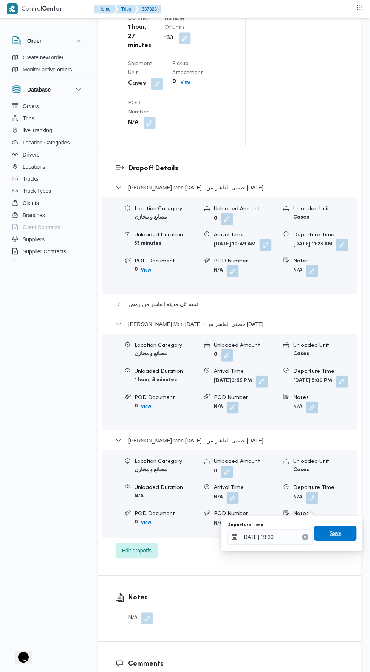
click at [342, 534] on span "Save" at bounding box center [336, 533] width 12 height 9
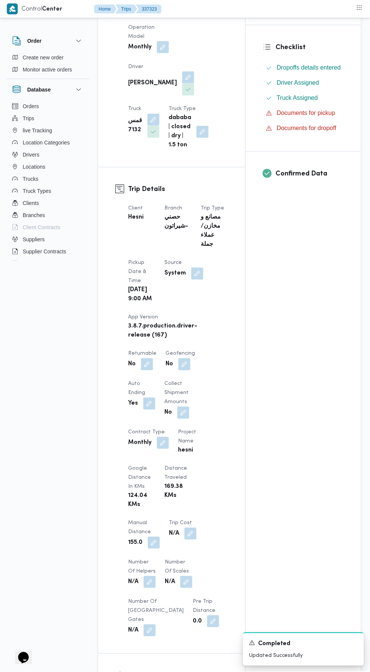
scroll to position [0, 0]
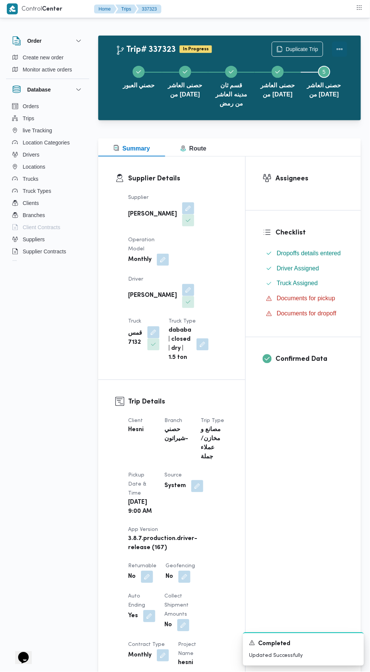
click at [346, 48] on button "Actions" at bounding box center [339, 49] width 15 height 15
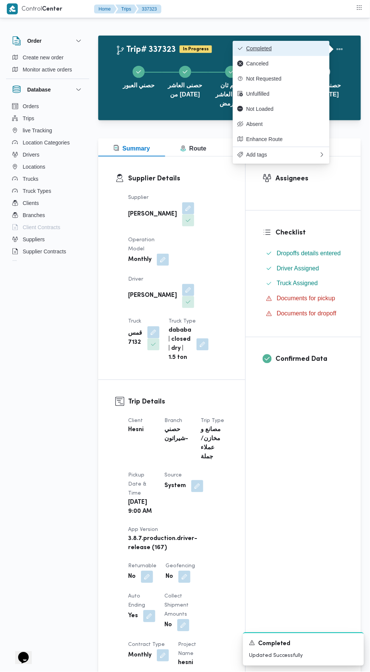
click at [299, 42] on button "Completed" at bounding box center [281, 48] width 97 height 15
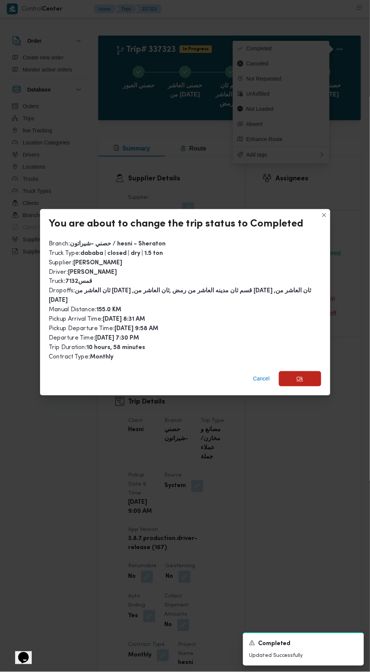
click at [305, 374] on span "Ok" at bounding box center [300, 378] width 42 height 15
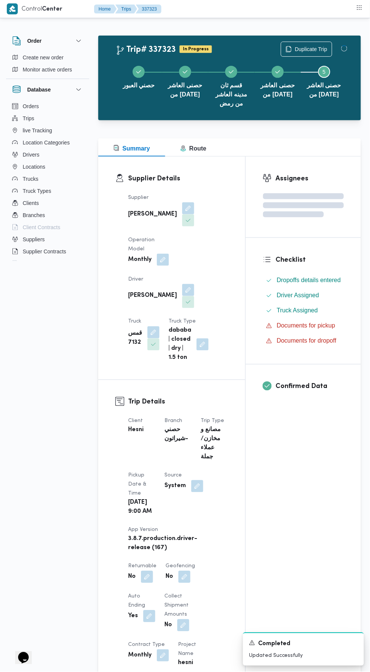
click at [305, 495] on div "Assignees Checklist Dropoffs details entered Driver Assigned Truck Assigned Doc…" at bounding box center [303, 628] width 115 height 942
